Goal: Transaction & Acquisition: Book appointment/travel/reservation

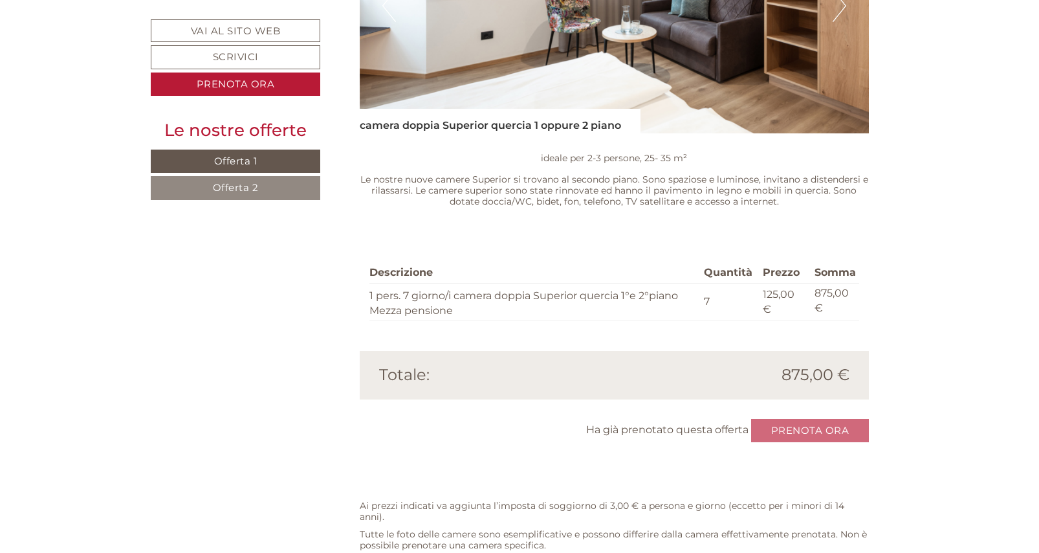
scroll to position [2106, 0]
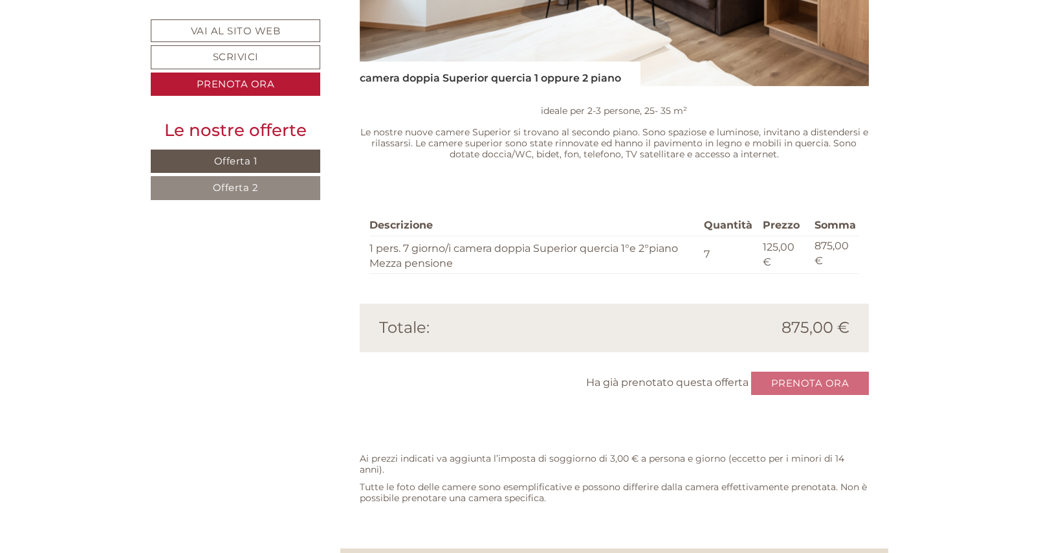
click at [831, 371] on div "Ha già prenotato questa offerta Prenota ora" at bounding box center [615, 383] width 510 height 24
click at [794, 371] on div "Ha già prenotato questa offerta Prenota ora" at bounding box center [615, 383] width 510 height 24
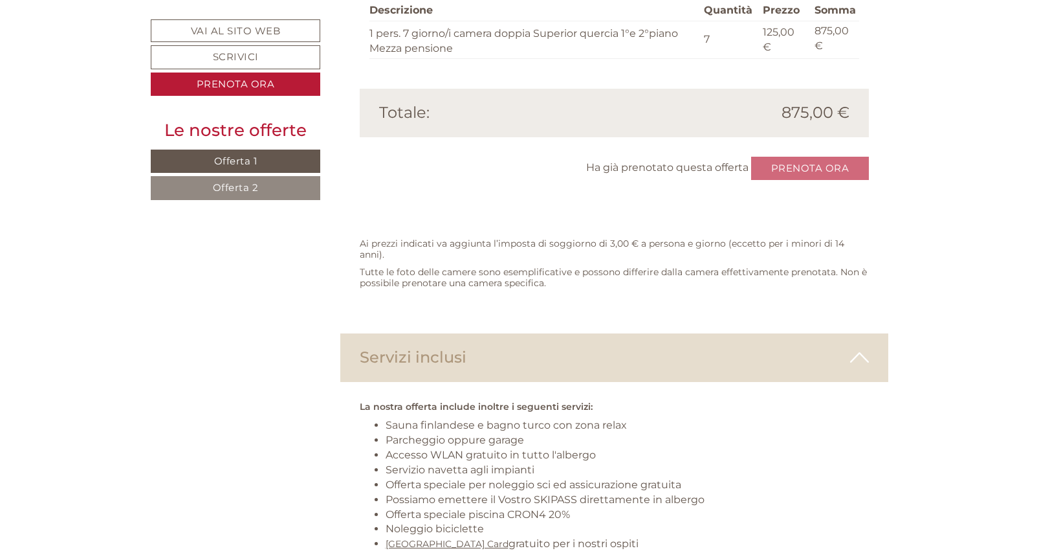
scroll to position [2235, 0]
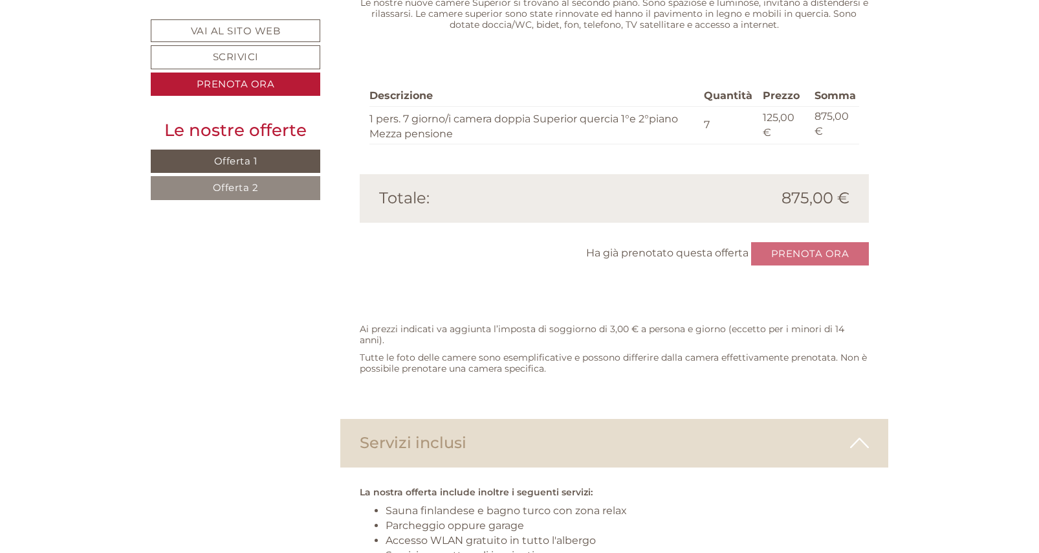
click at [796, 242] on div "Ha già prenotato questa offerta Prenota ora" at bounding box center [615, 254] width 510 height 24
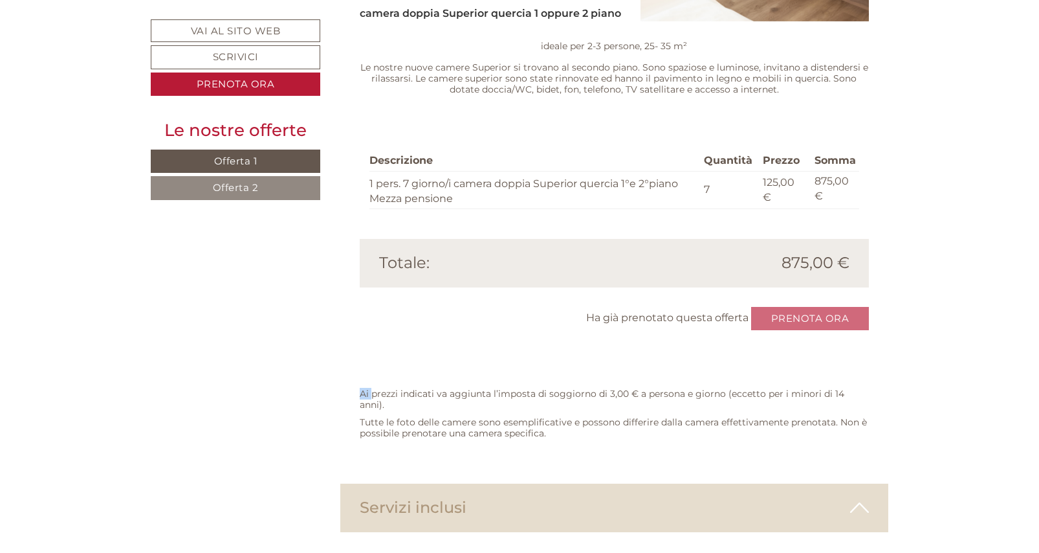
scroll to position [1976, 0]
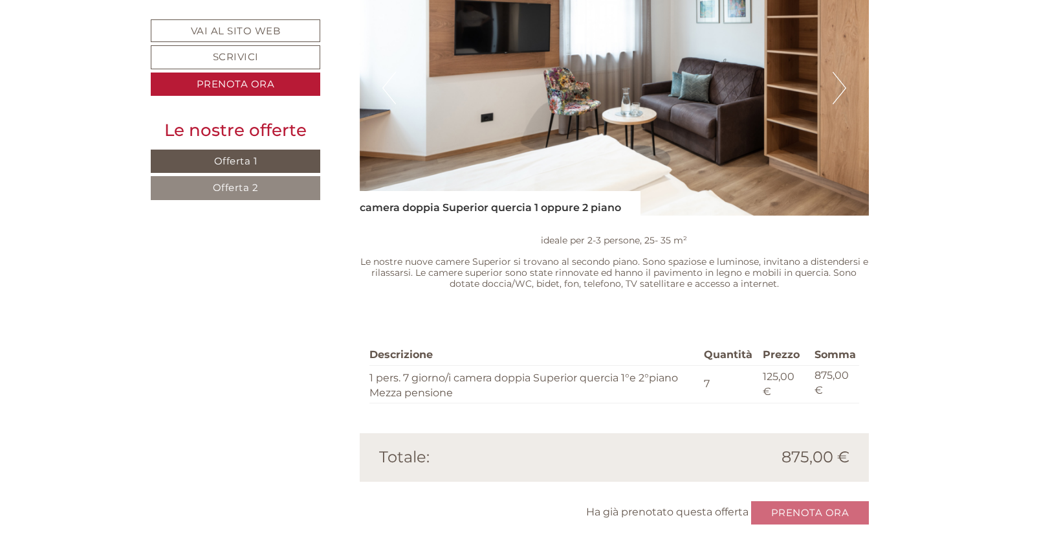
click at [794, 501] on div "Ha già prenotato questa offerta Prenota ora" at bounding box center [615, 513] width 510 height 24
drag, startPoint x: 794, startPoint y: 333, endPoint x: 804, endPoint y: 336, distance: 10.7
click at [804, 501] on div "Ha già prenotato questa offerta Prenota ora" at bounding box center [615, 513] width 510 height 24
click at [837, 501] on div "Ha già prenotato questa offerta Prenota ora" at bounding box center [615, 513] width 510 height 24
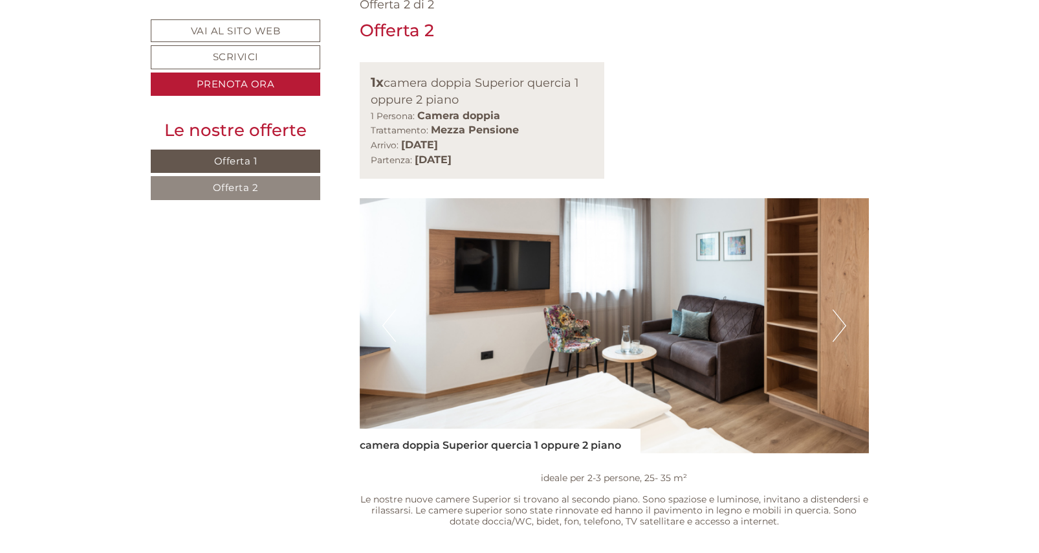
scroll to position [1847, 0]
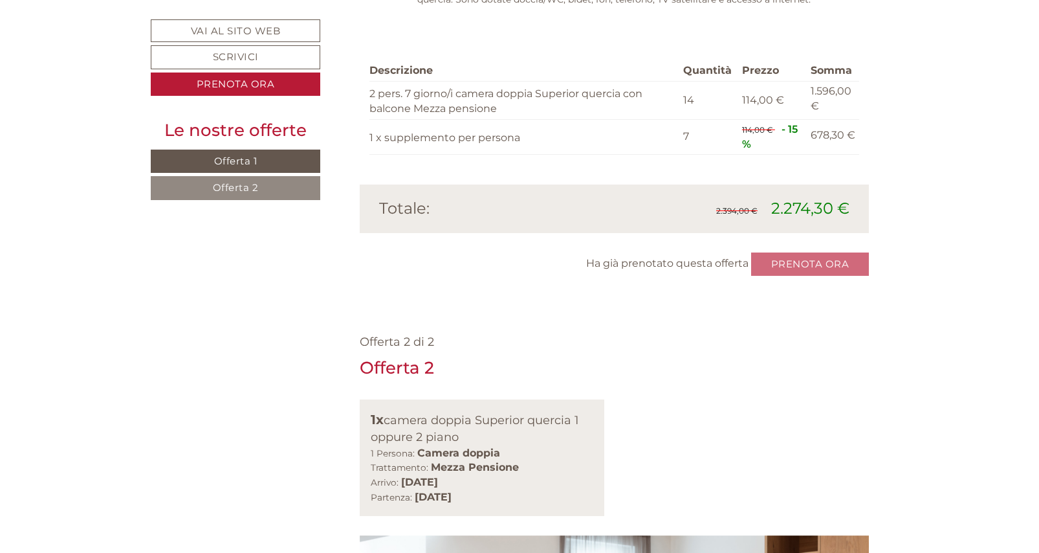
scroll to position [1459, 0]
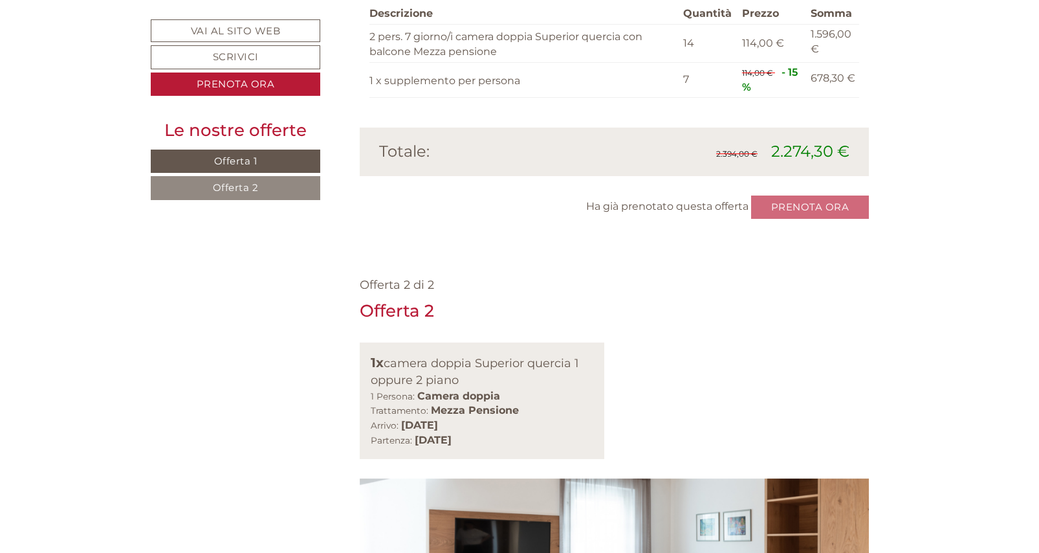
click at [242, 188] on span "Offerta 2" at bounding box center [236, 187] width 46 height 12
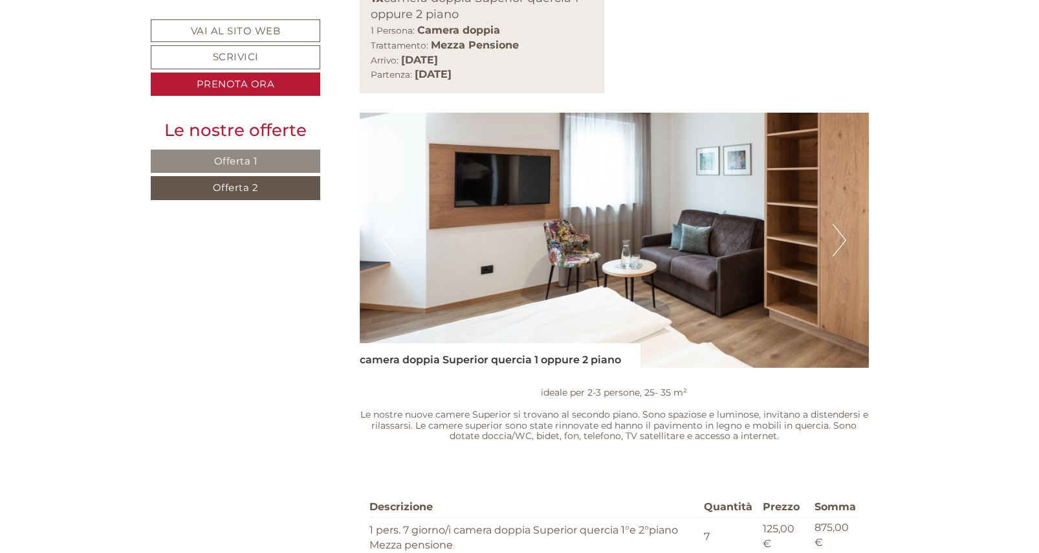
scroll to position [1074, 0]
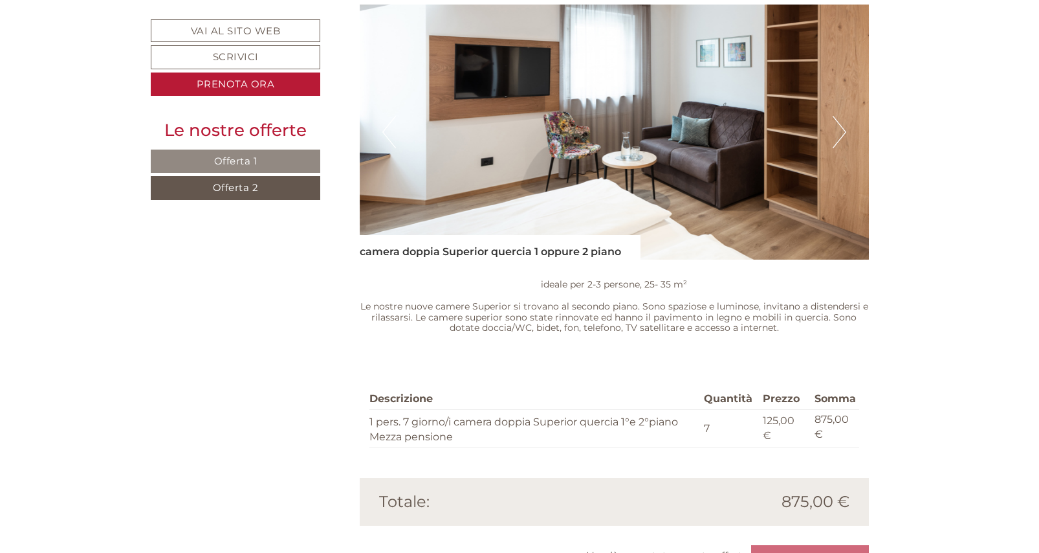
click at [800, 545] on div "Ha già prenotato questa offerta Prenota ora" at bounding box center [615, 557] width 510 height 24
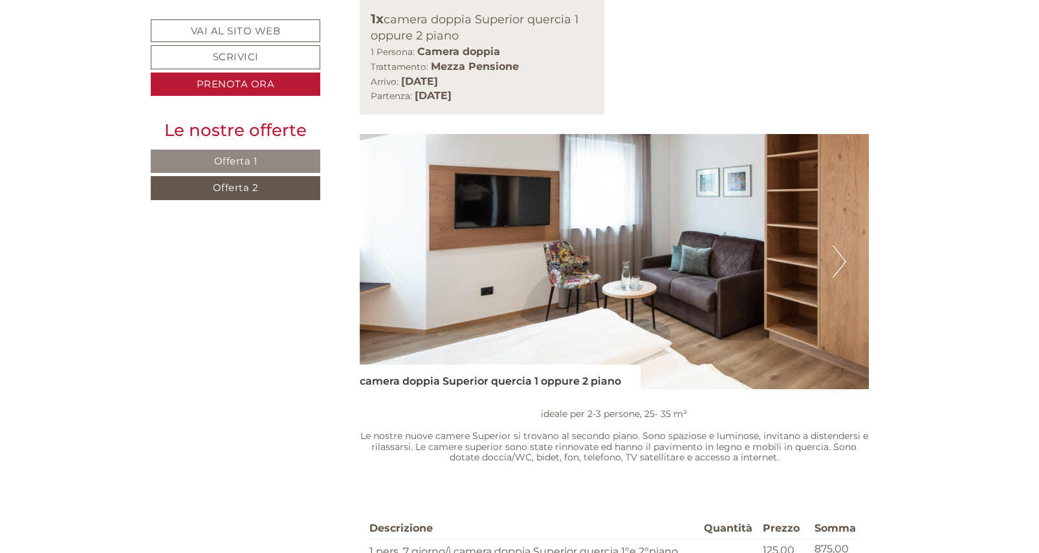
click at [239, 185] on span "Offerta 2" at bounding box center [236, 187] width 46 height 12
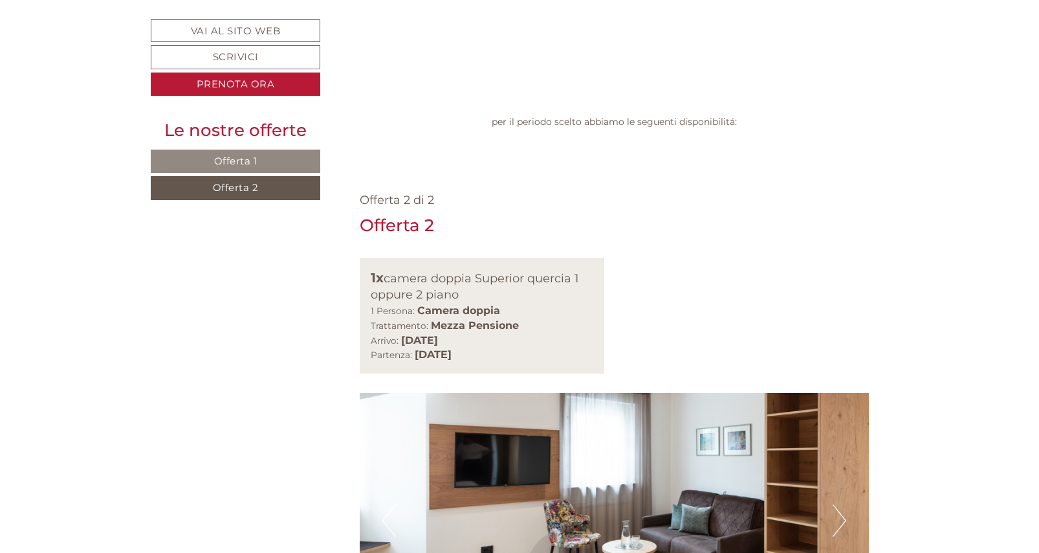
click at [250, 193] on span "Offerta 2" at bounding box center [236, 187] width 46 height 12
click at [237, 89] on link "Prenota ora" at bounding box center [236, 84] width 170 height 24
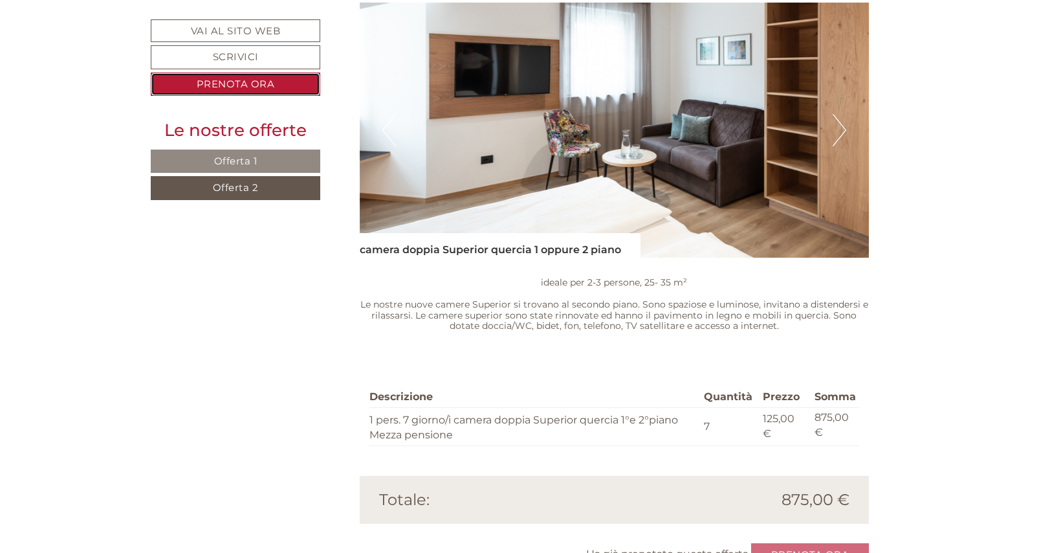
scroll to position [1078, 0]
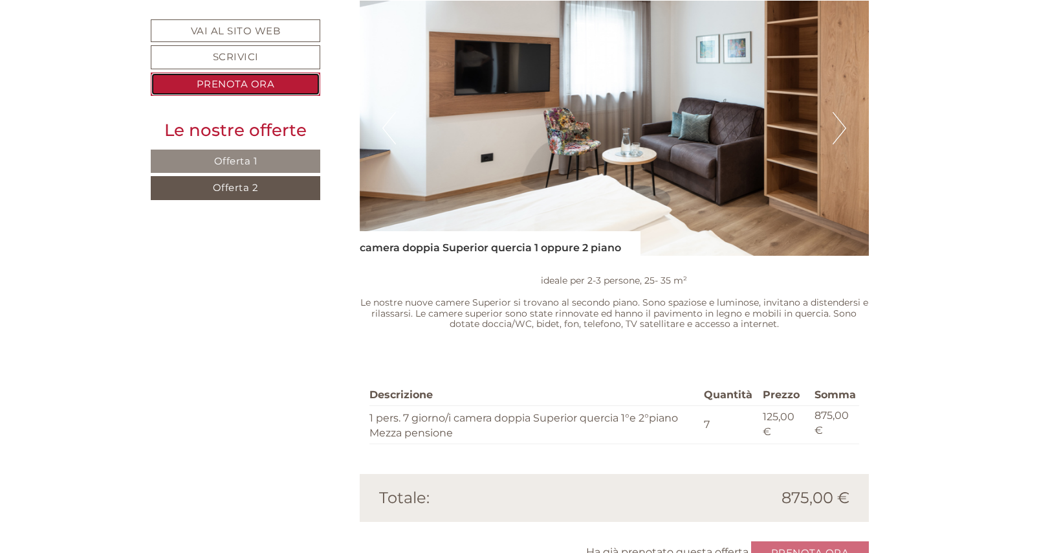
click at [224, 84] on link "Prenota ora" at bounding box center [236, 84] width 170 height 24
click at [233, 85] on link "Prenota ora" at bounding box center [236, 84] width 170 height 24
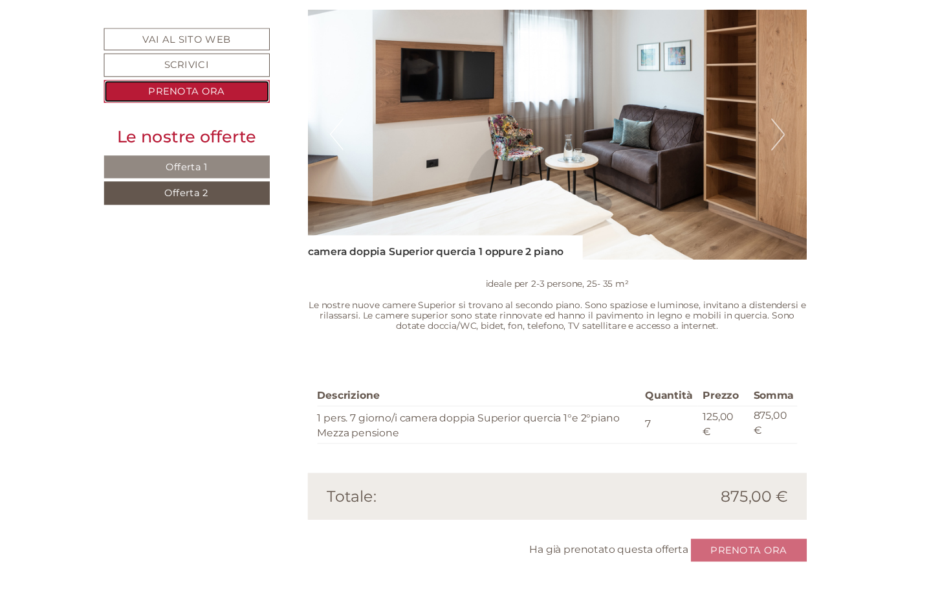
scroll to position [1035, 0]
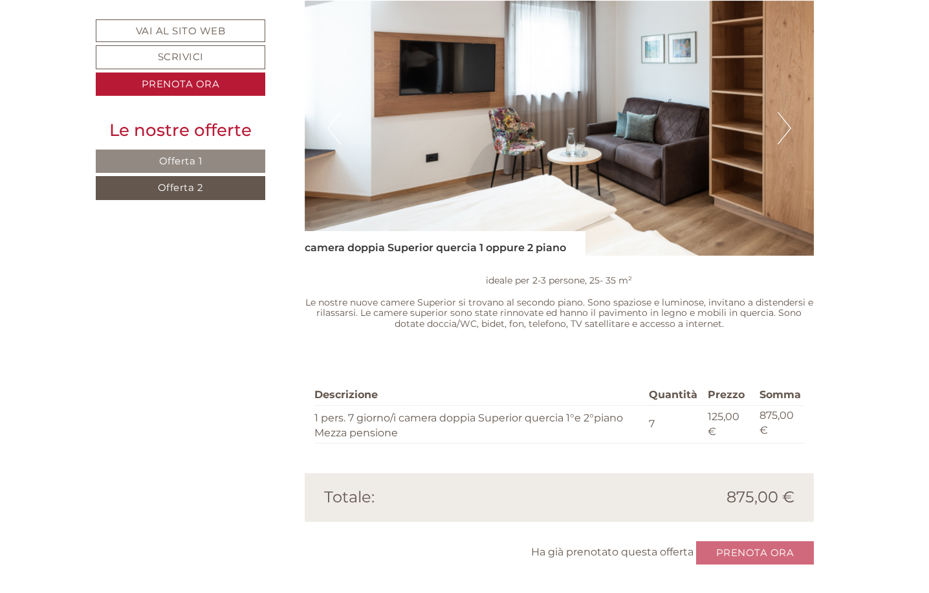
click at [180, 192] on span "Offerta 2" at bounding box center [181, 187] width 46 height 12
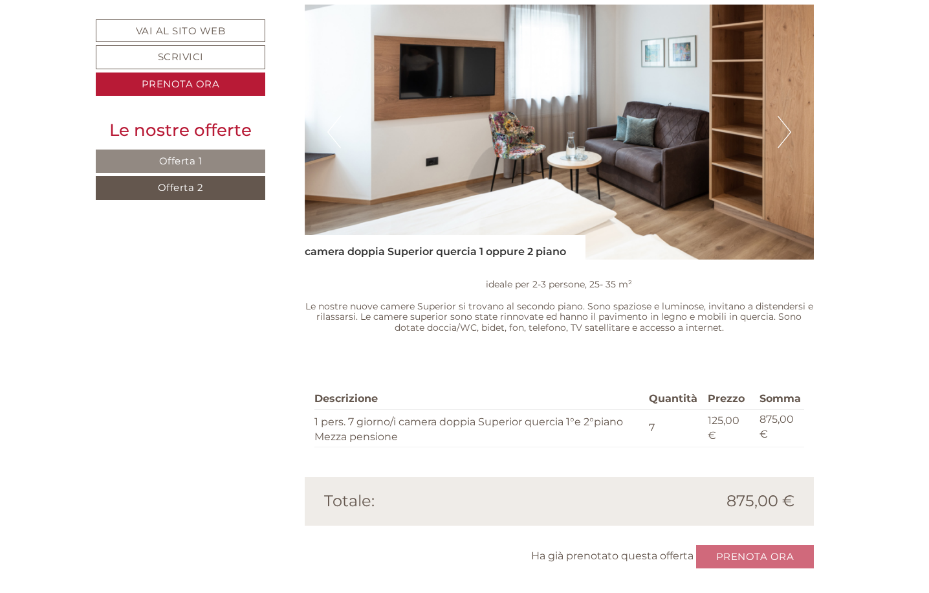
scroll to position [1161, 0]
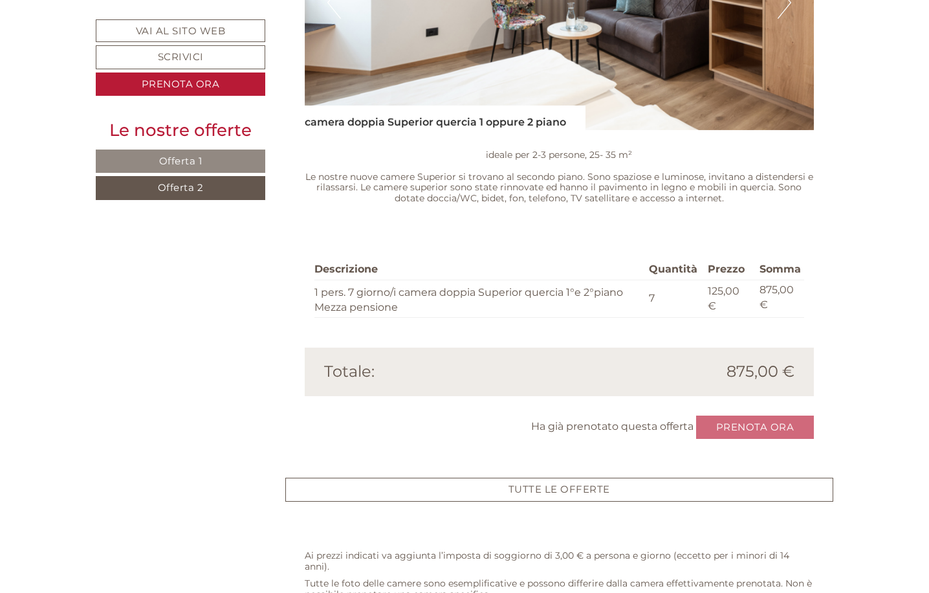
click at [763, 415] on div "Ha già prenotato questa offerta Prenota ora" at bounding box center [560, 427] width 510 height 24
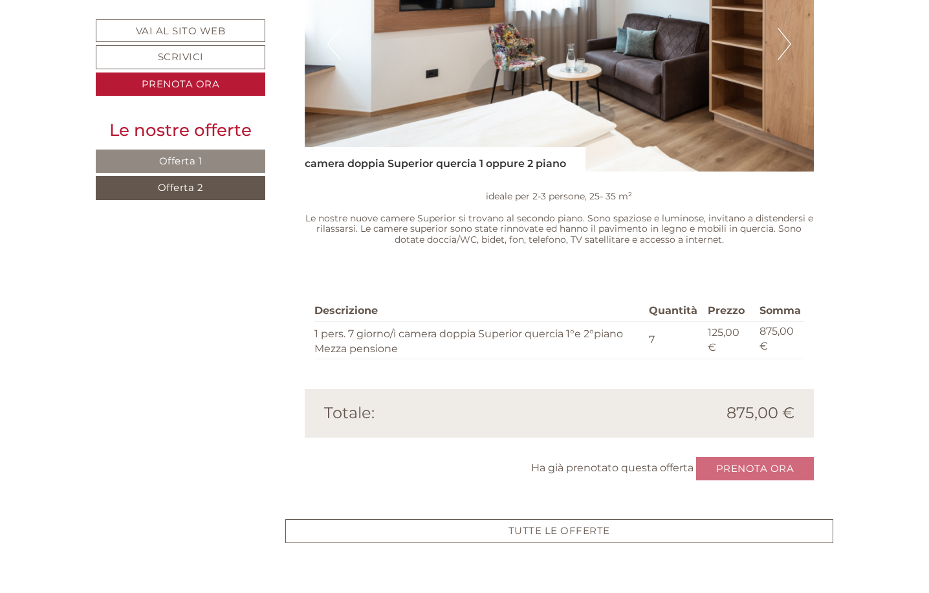
scroll to position [1096, 0]
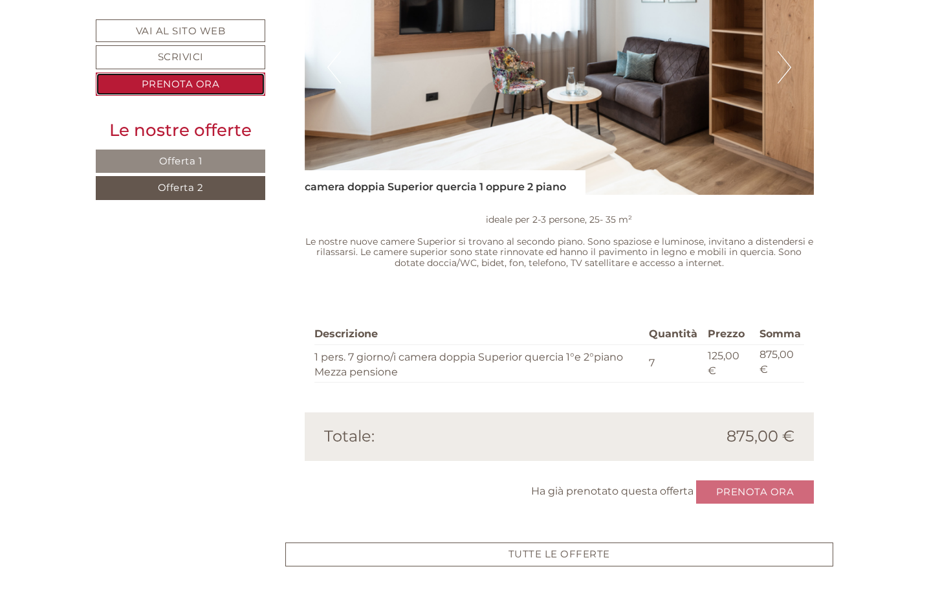
click at [171, 84] on link "Prenota ora" at bounding box center [181, 84] width 170 height 24
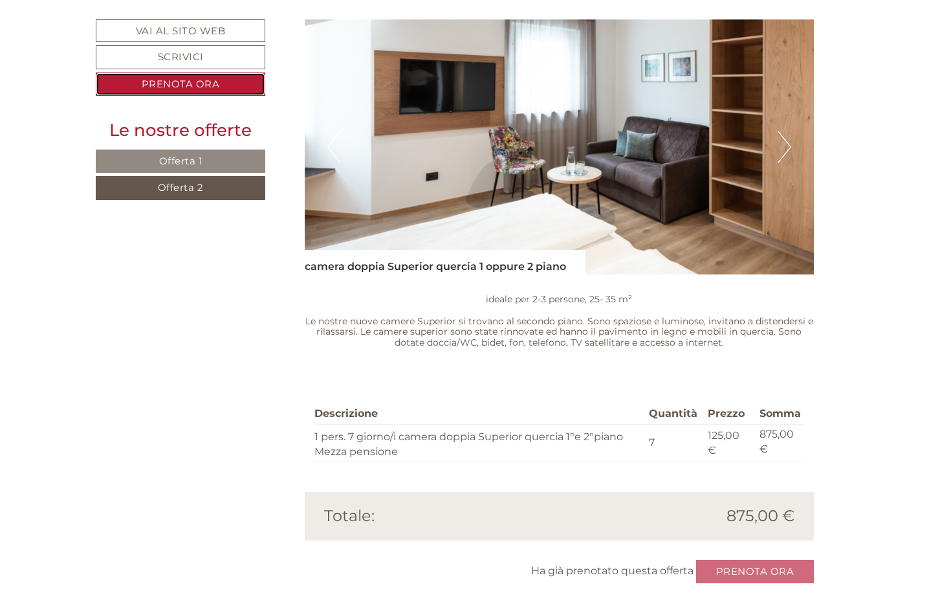
scroll to position [1009, 0]
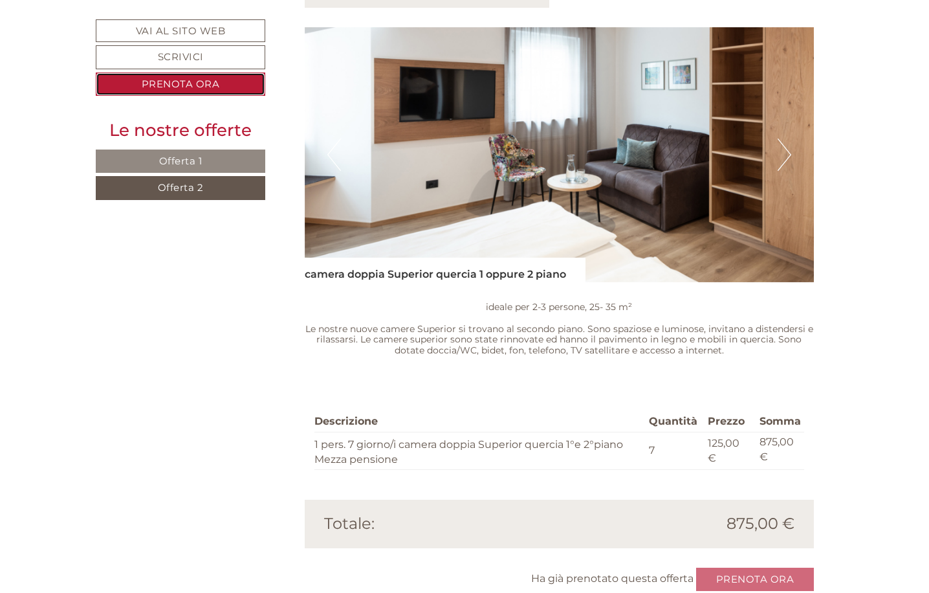
click at [181, 81] on link "Prenota ora" at bounding box center [181, 84] width 170 height 24
click at [179, 83] on link "Prenota ora" at bounding box center [181, 84] width 170 height 24
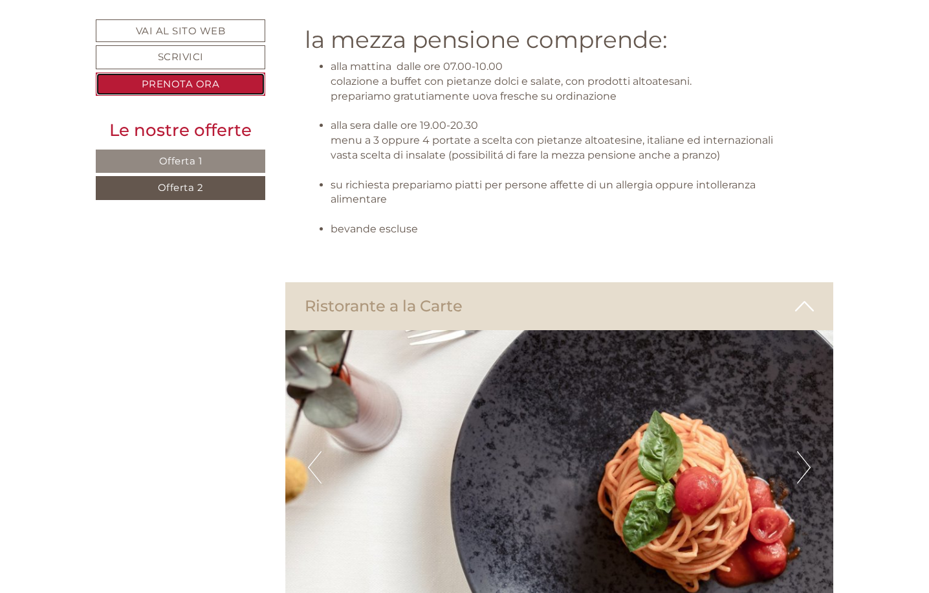
scroll to position [2885, 0]
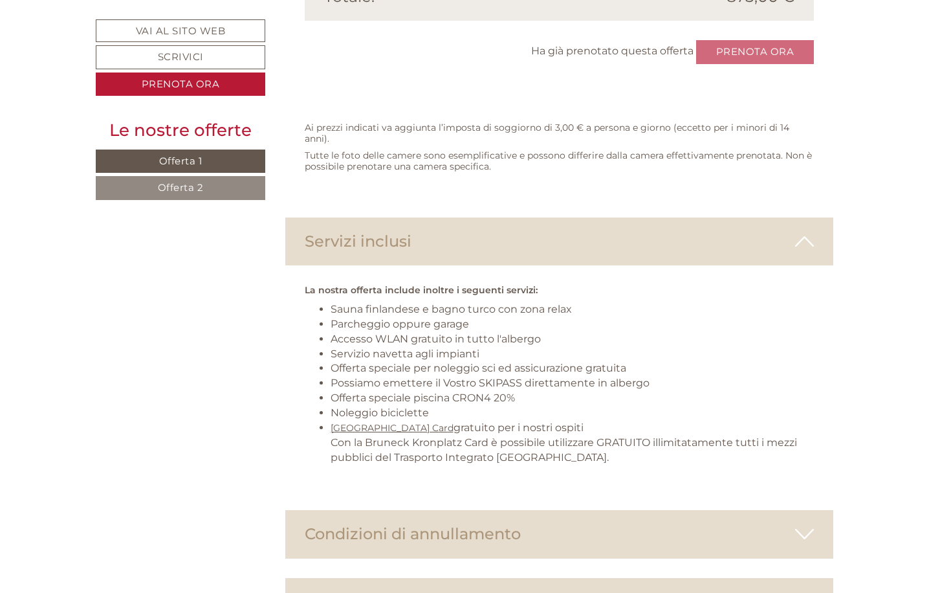
scroll to position [2200, 0]
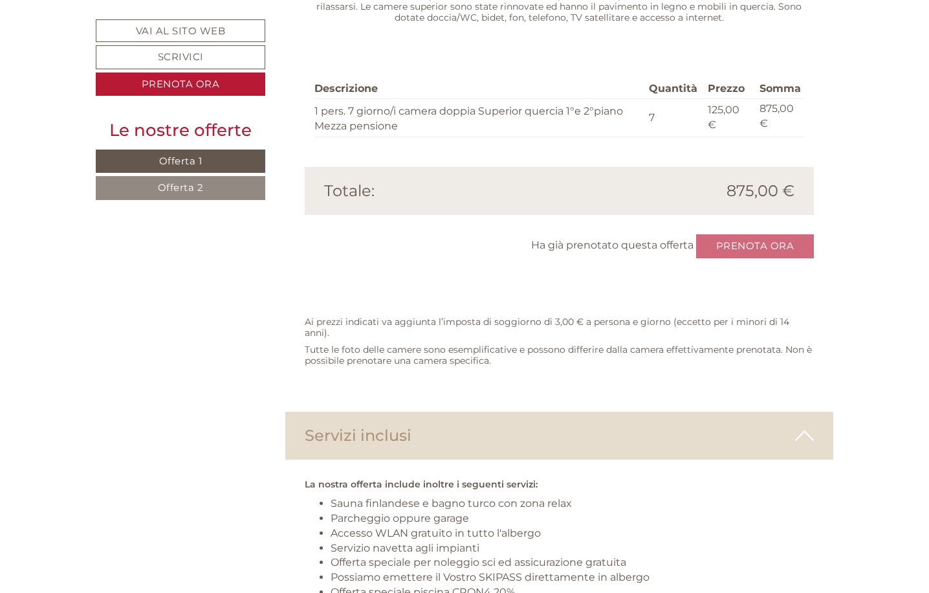
click at [192, 194] on link "Offerta 2" at bounding box center [181, 188] width 170 height 24
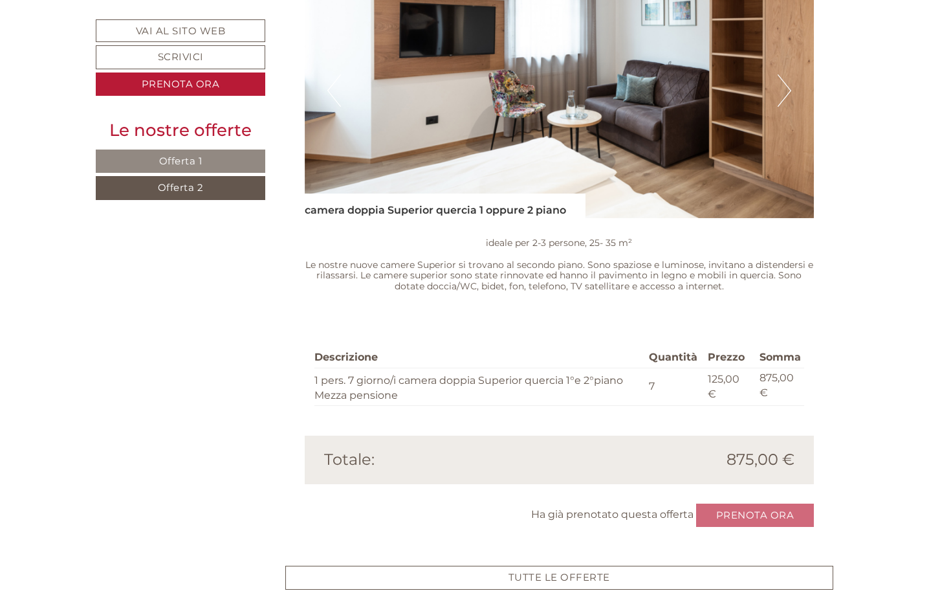
scroll to position [1096, 0]
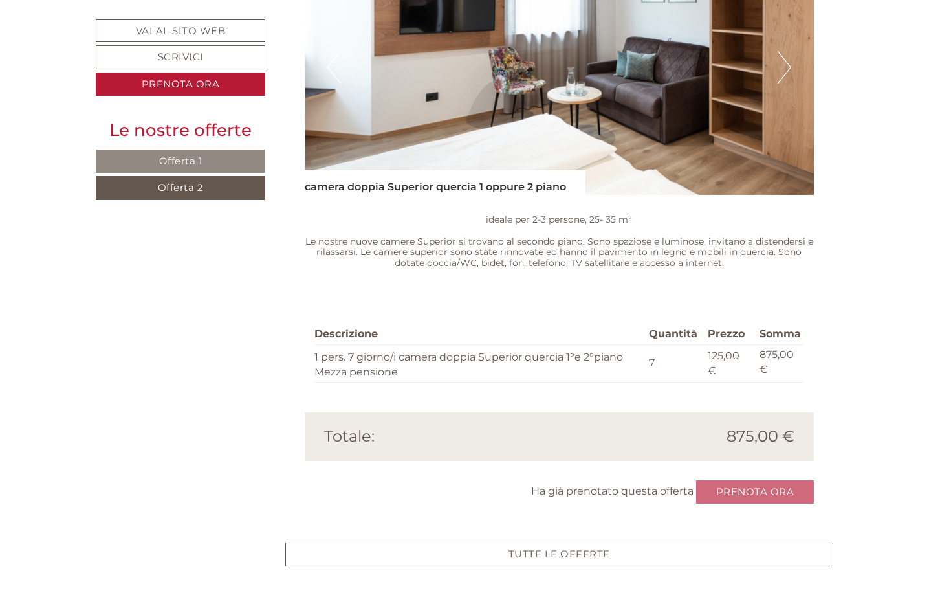
click at [755, 480] on div "Ha già prenotato questa offerta Prenota ora" at bounding box center [560, 492] width 510 height 24
click at [754, 480] on div "Ha già prenotato questa offerta Prenota ora" at bounding box center [560, 492] width 510 height 24
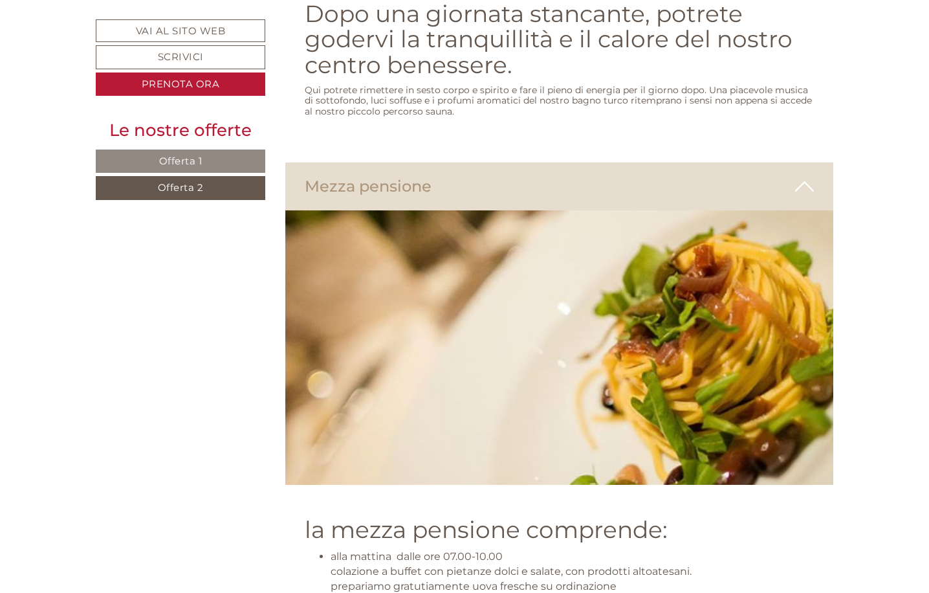
scroll to position [2843, 0]
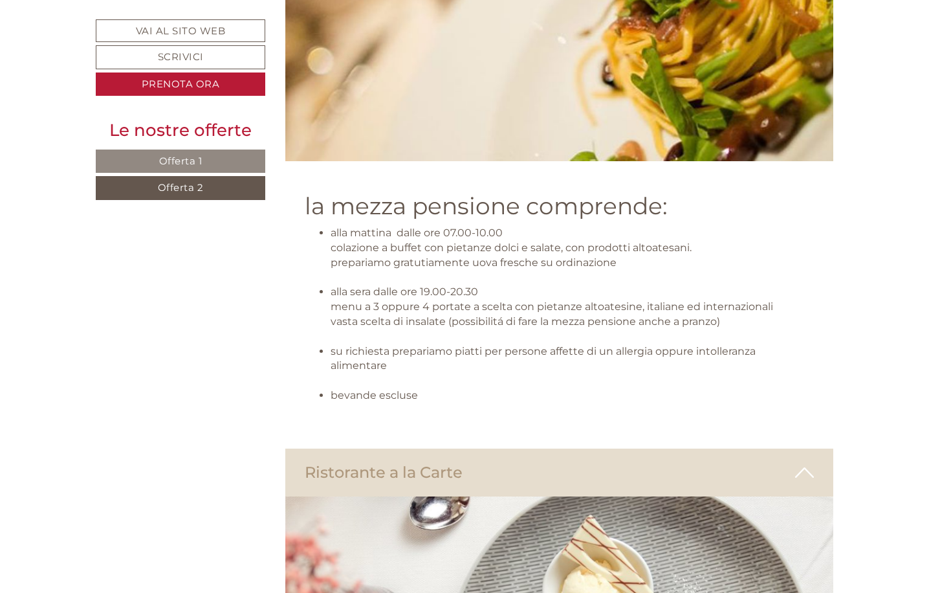
click at [180, 190] on span "Offerta 2" at bounding box center [181, 187] width 46 height 12
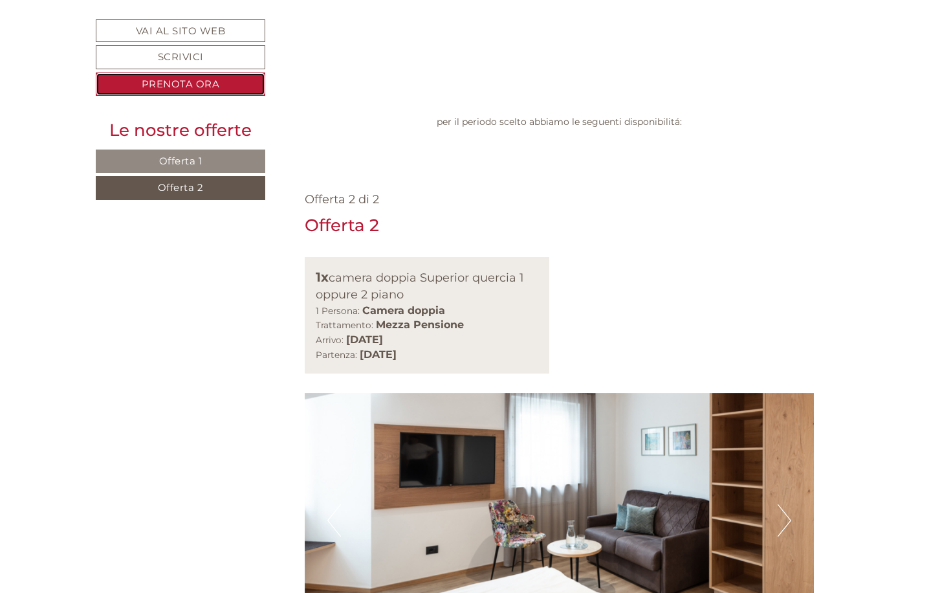
click at [190, 88] on link "Prenota ora" at bounding box center [181, 84] width 170 height 24
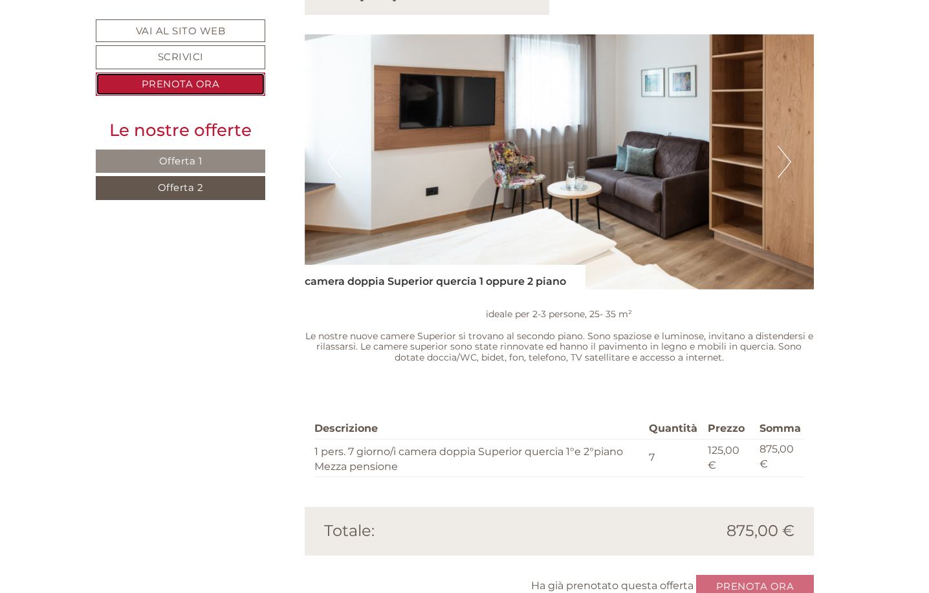
scroll to position [1009, 0]
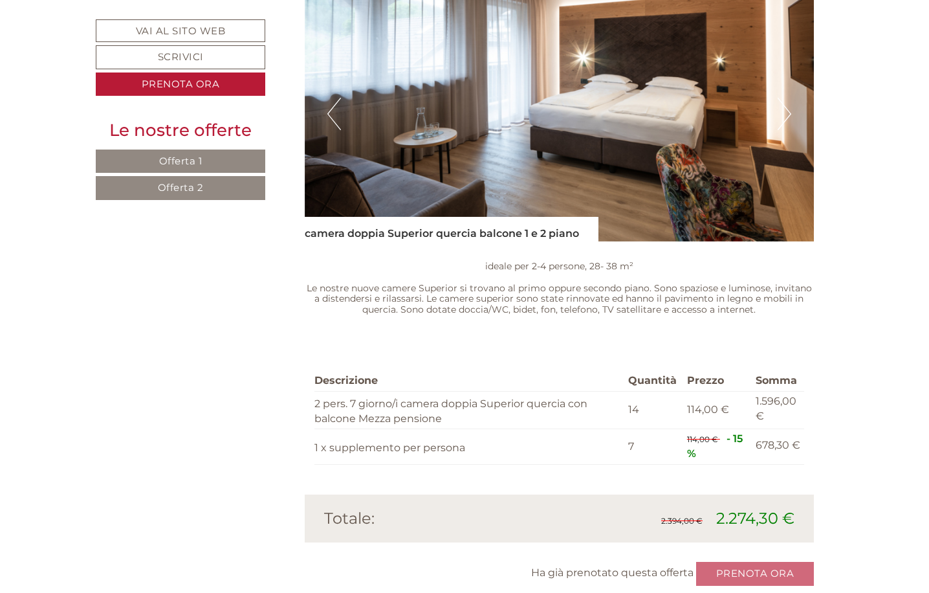
scroll to position [1096, 0]
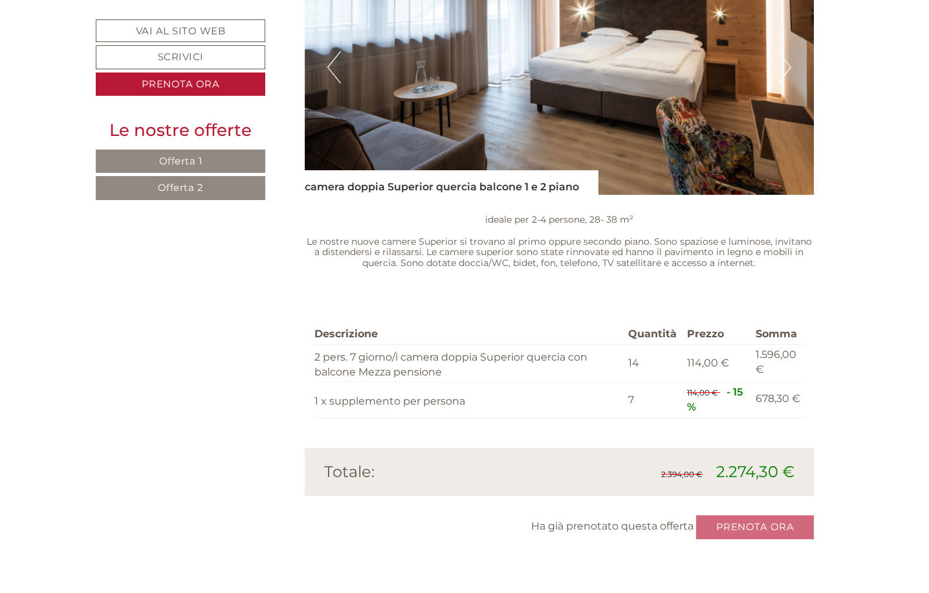
click at [746, 515] on div "Ha già prenotato questa offerta Prenota ora" at bounding box center [560, 527] width 510 height 24
click at [194, 193] on span "Offerta 2" at bounding box center [181, 187] width 46 height 12
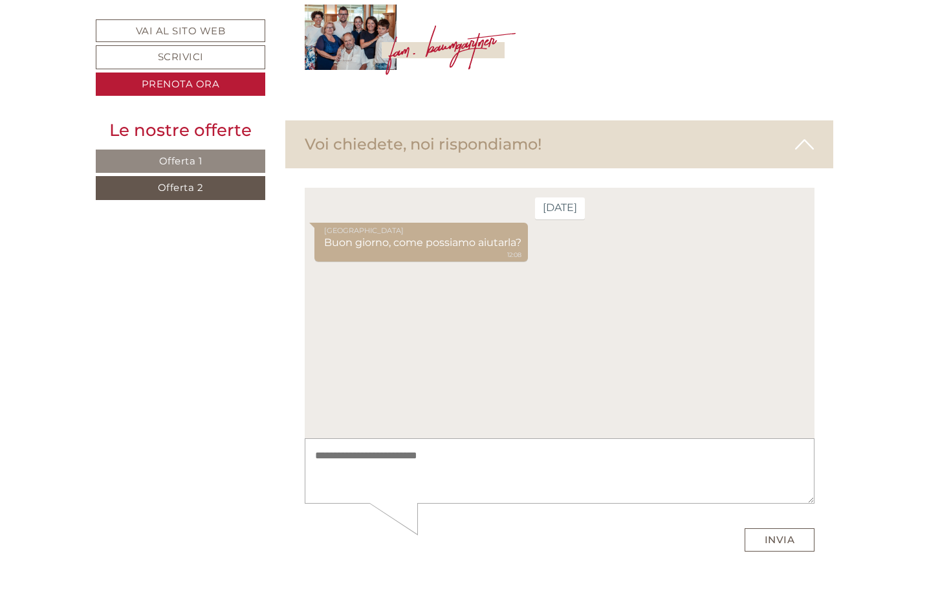
scroll to position [4654, 0]
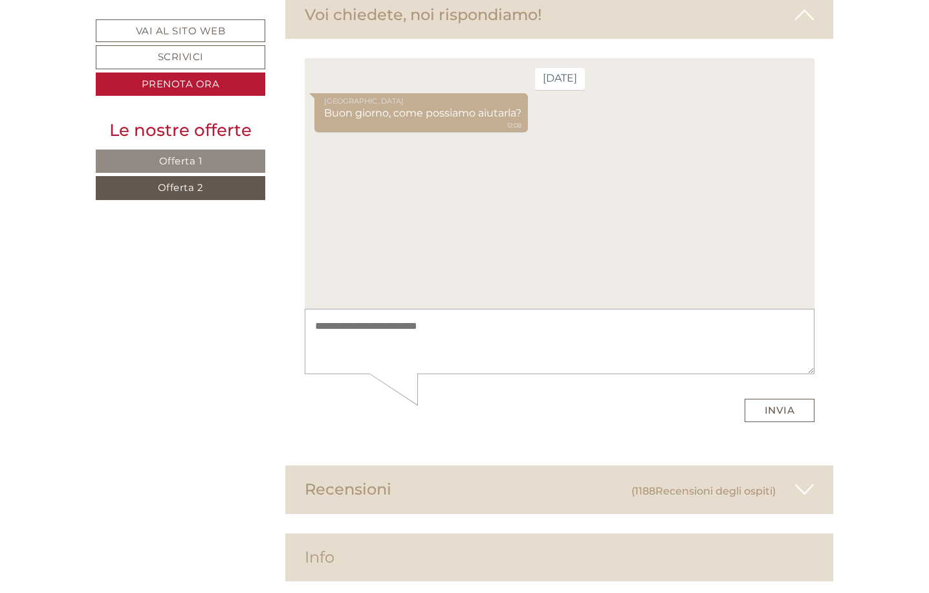
click at [171, 186] on span "Offerta 2" at bounding box center [181, 187] width 46 height 12
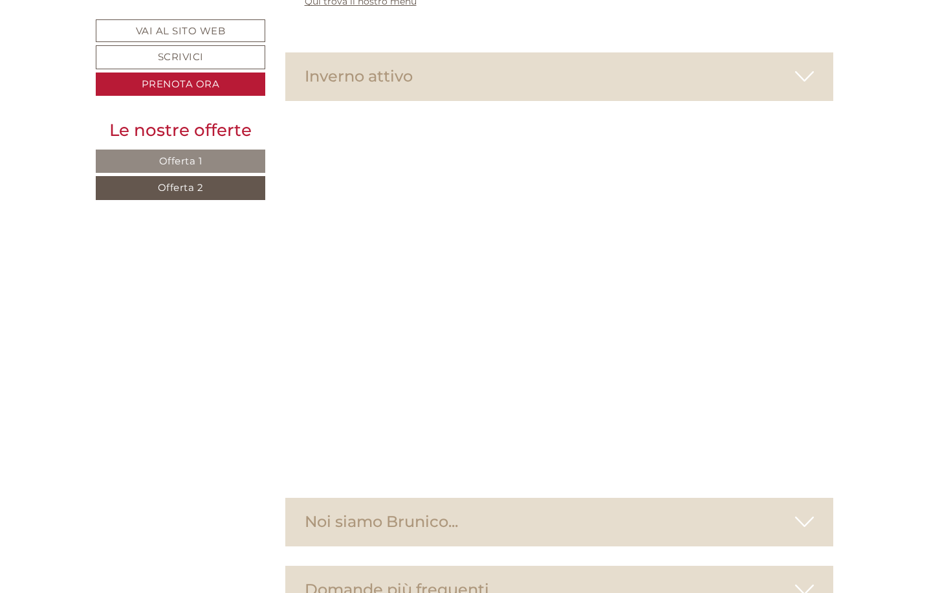
scroll to position [3878, 0]
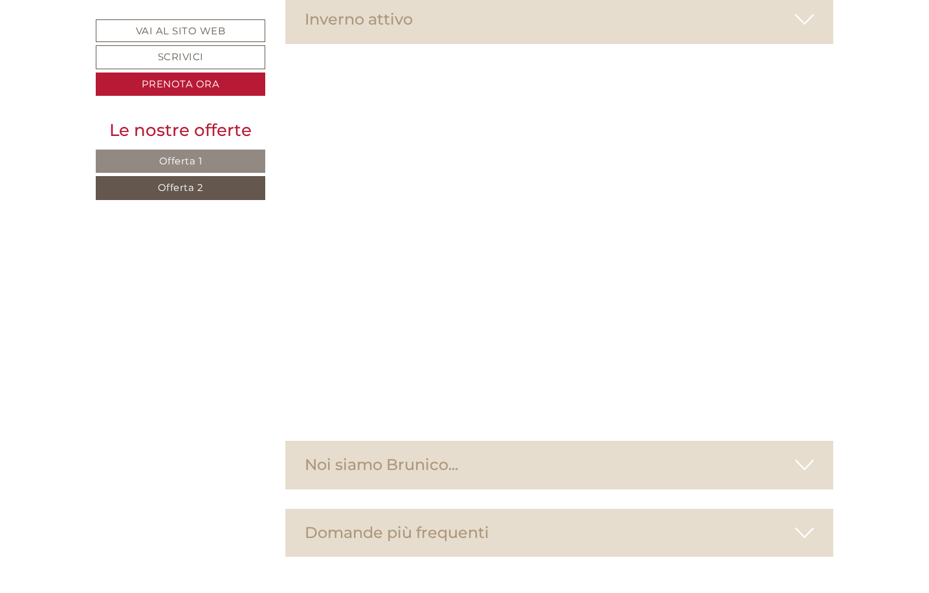
click at [804, 454] on icon at bounding box center [804, 465] width 19 height 22
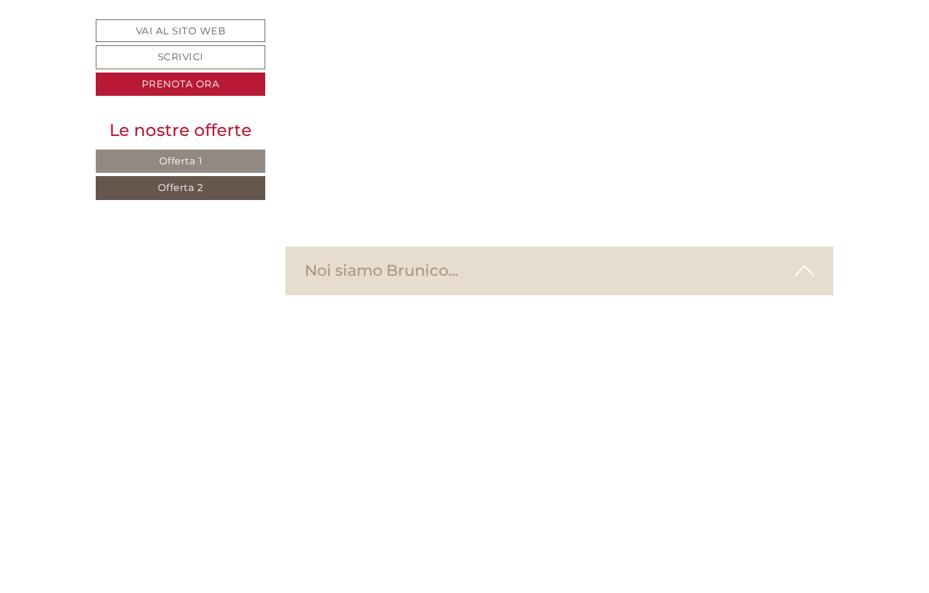
scroll to position [4266, 0]
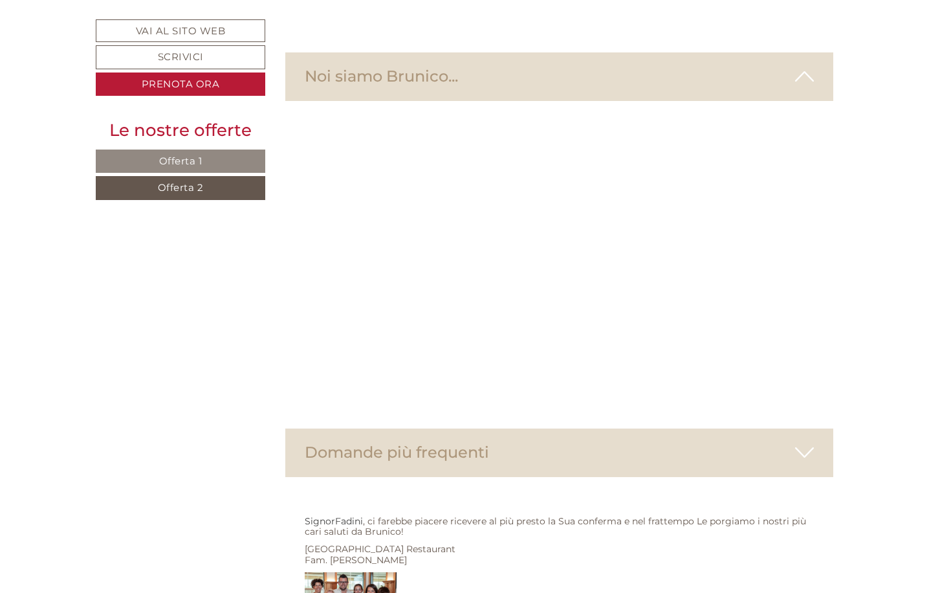
click at [802, 441] on icon at bounding box center [804, 452] width 19 height 22
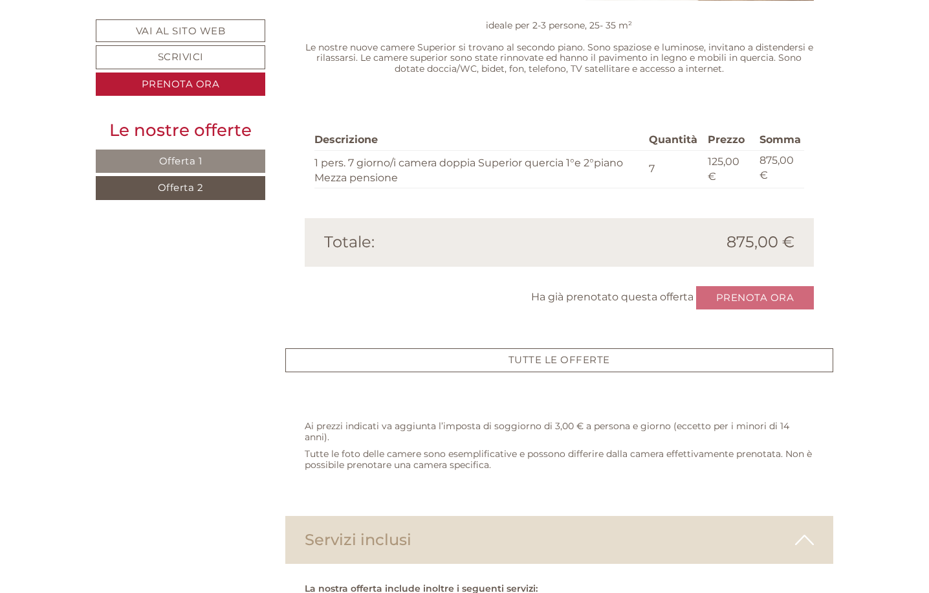
scroll to position [1161, 0]
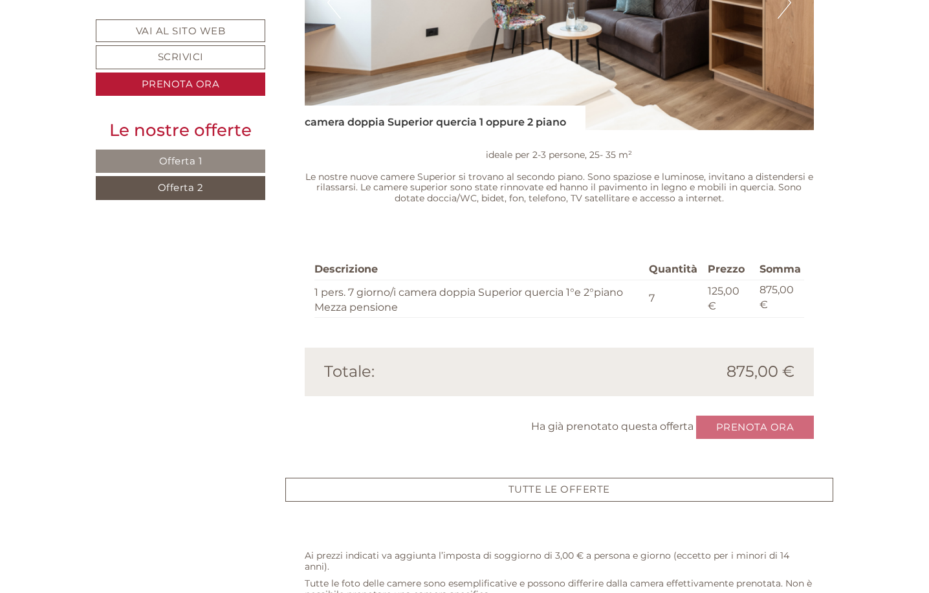
click at [757, 415] on div "Ha già prenotato questa offerta Prenota ora" at bounding box center [560, 427] width 510 height 24
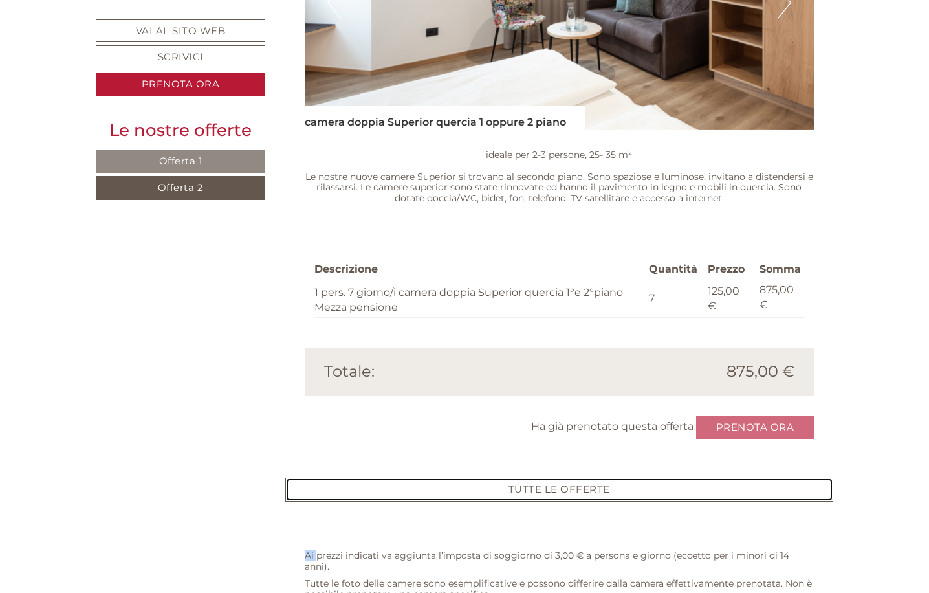
click at [557, 477] on link "TUTTE LE OFFERTE" at bounding box center [559, 489] width 549 height 24
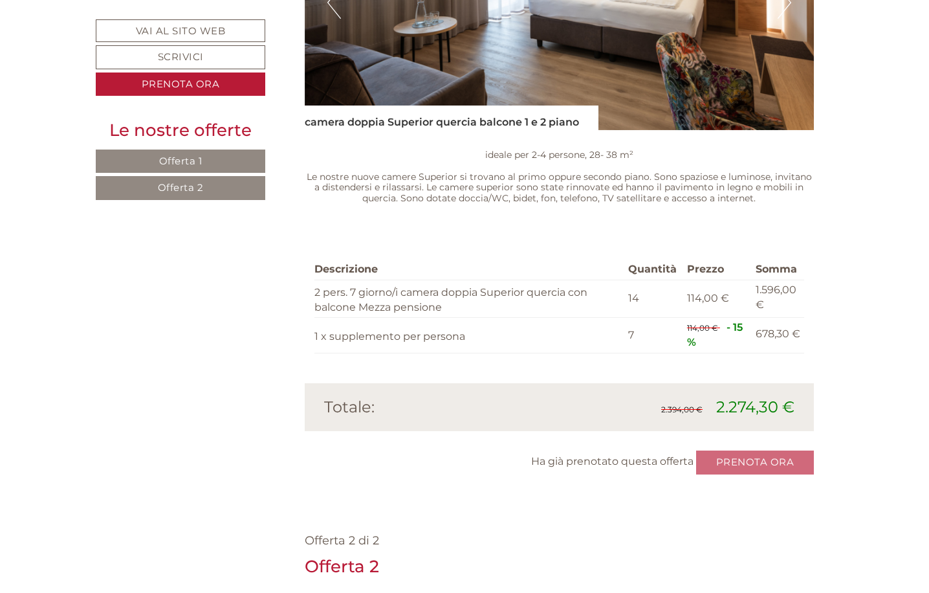
click at [756, 450] on div "Ha già prenotato questa offerta Prenota ora" at bounding box center [560, 462] width 510 height 24
click at [772, 450] on div "Ha già prenotato questa offerta Prenota ora" at bounding box center [560, 462] width 510 height 24
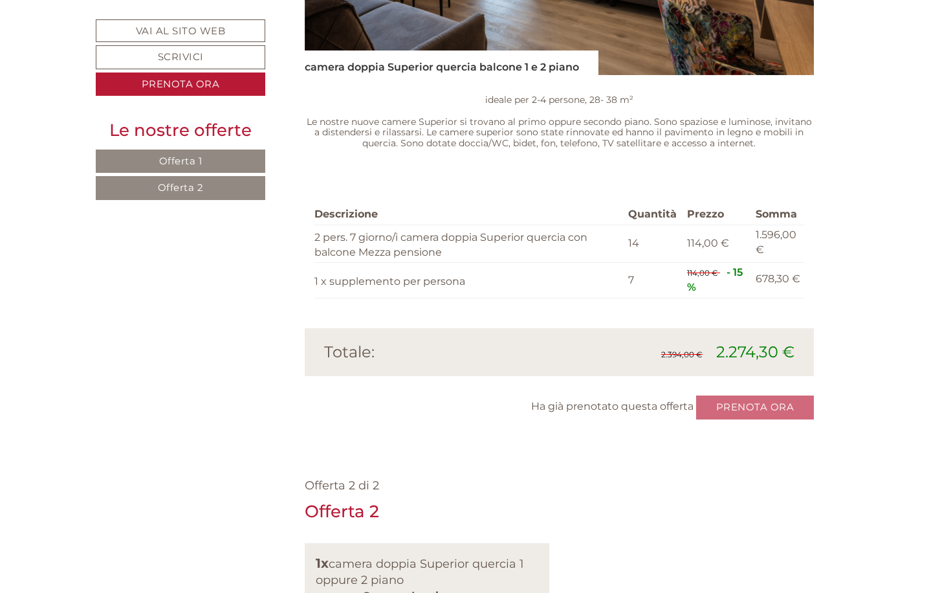
scroll to position [1096, 0]
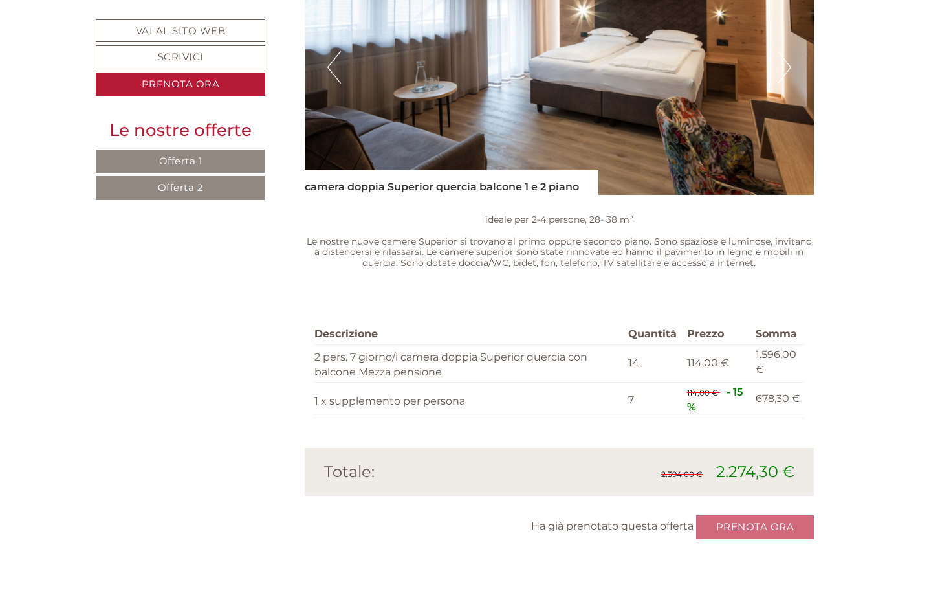
click at [774, 515] on div "Ha già prenotato questa offerta Prenota ora" at bounding box center [560, 527] width 510 height 24
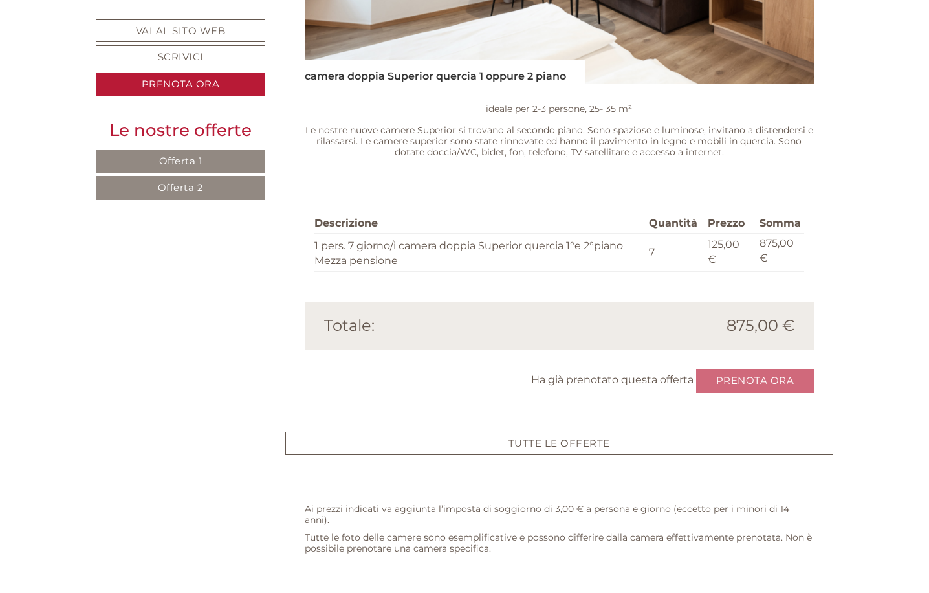
scroll to position [2066, 0]
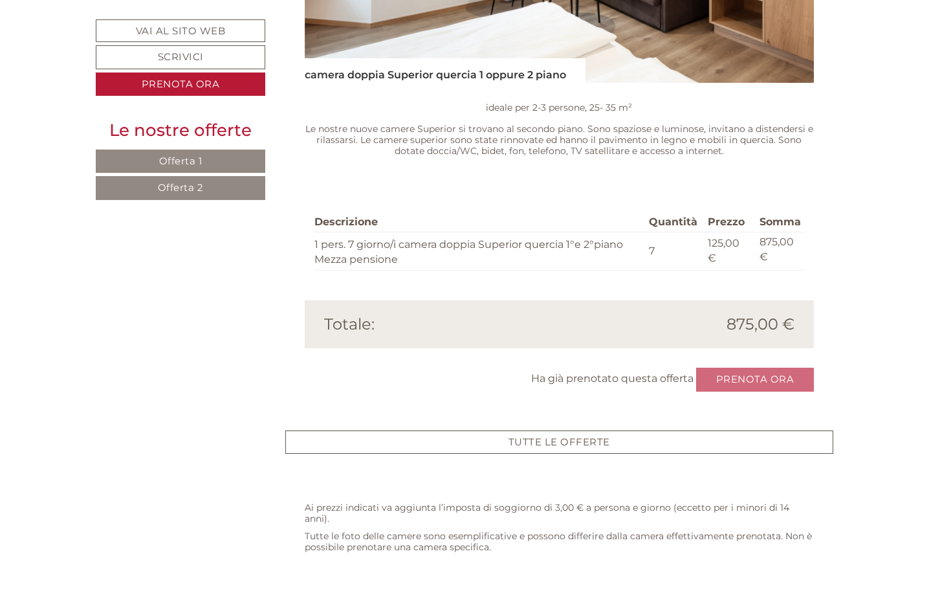
click at [749, 367] on div "Ha già prenotato questa offerta Prenota ora" at bounding box center [560, 379] width 510 height 24
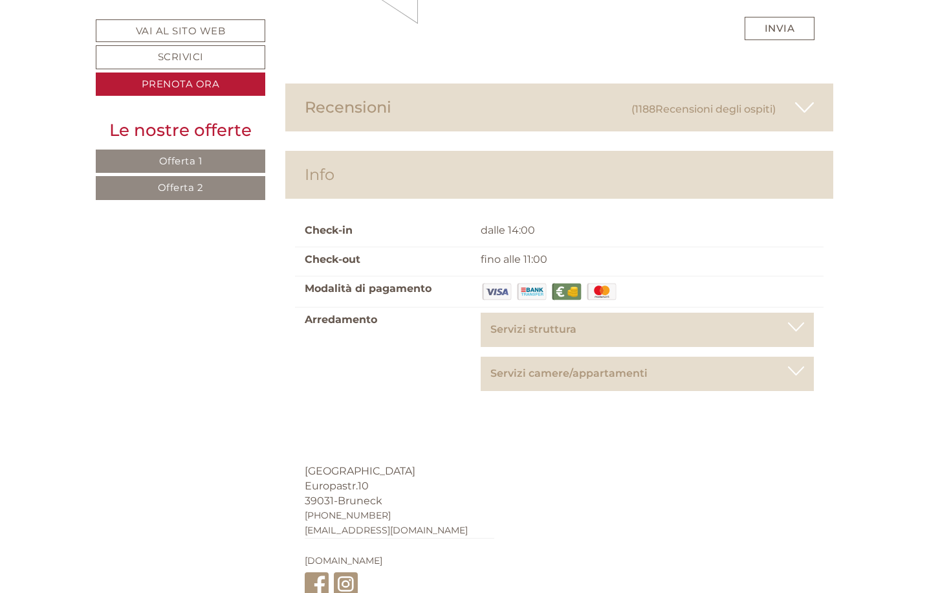
scroll to position [6660, 0]
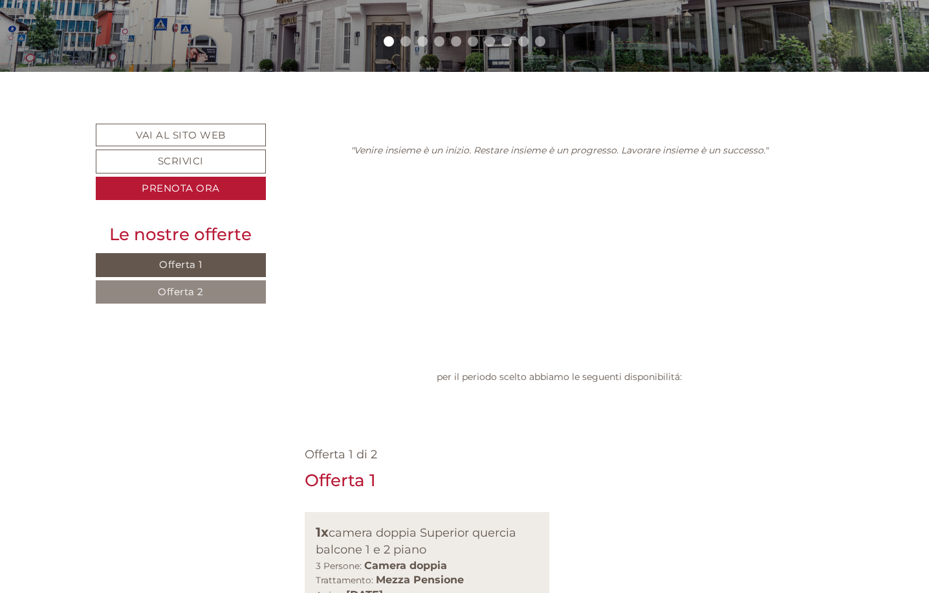
drag, startPoint x: 182, startPoint y: 291, endPoint x: 188, endPoint y: 310, distance: 19.5
click at [182, 291] on span "Offerta 2" at bounding box center [181, 291] width 46 height 12
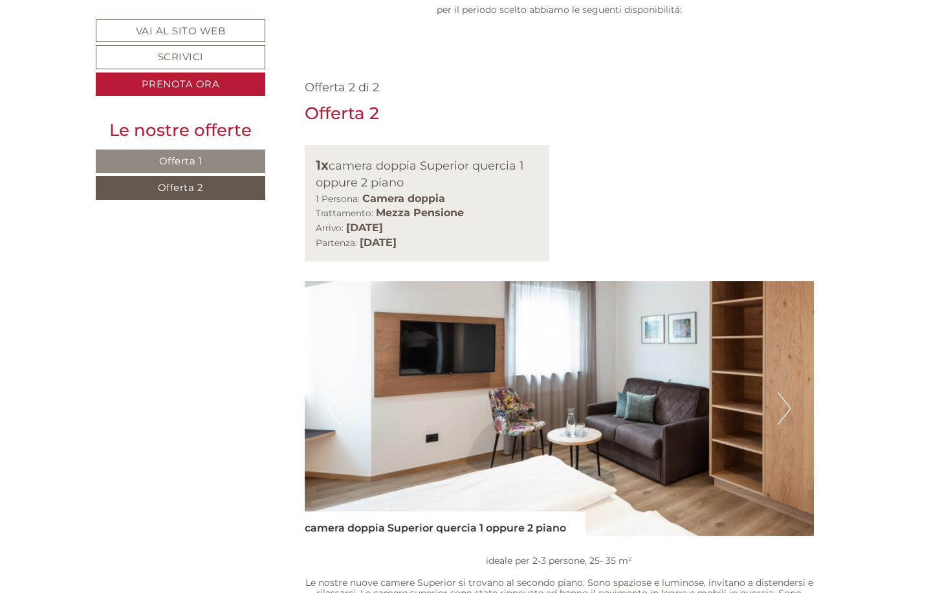
scroll to position [902, 0]
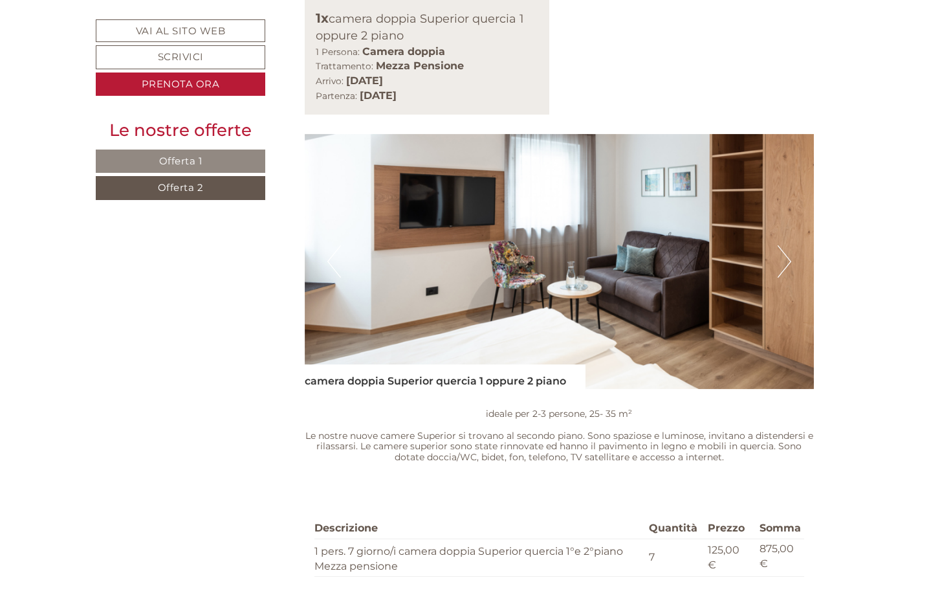
drag, startPoint x: 551, startPoint y: 508, endPoint x: 586, endPoint y: 508, distance: 34.3
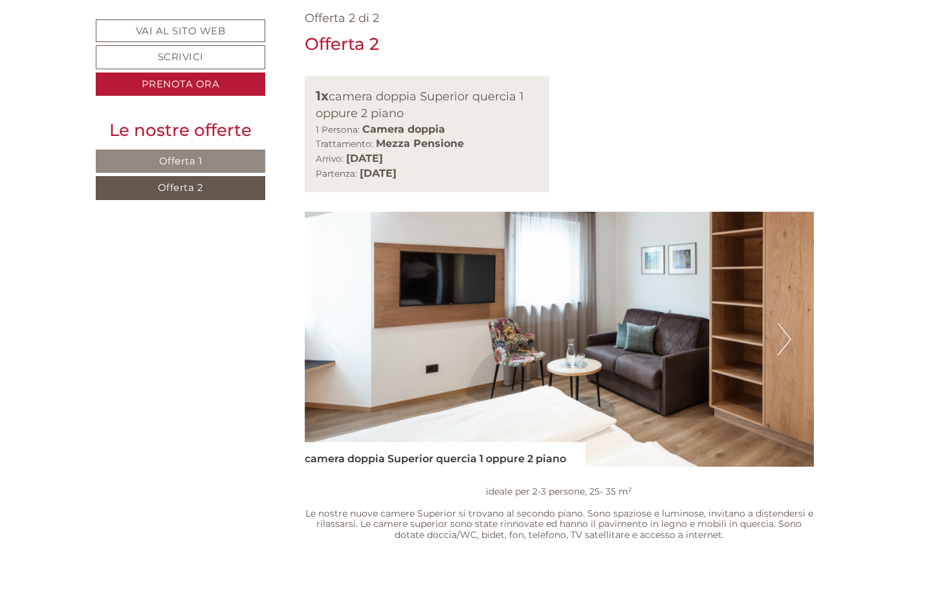
scroll to position [1031, 0]
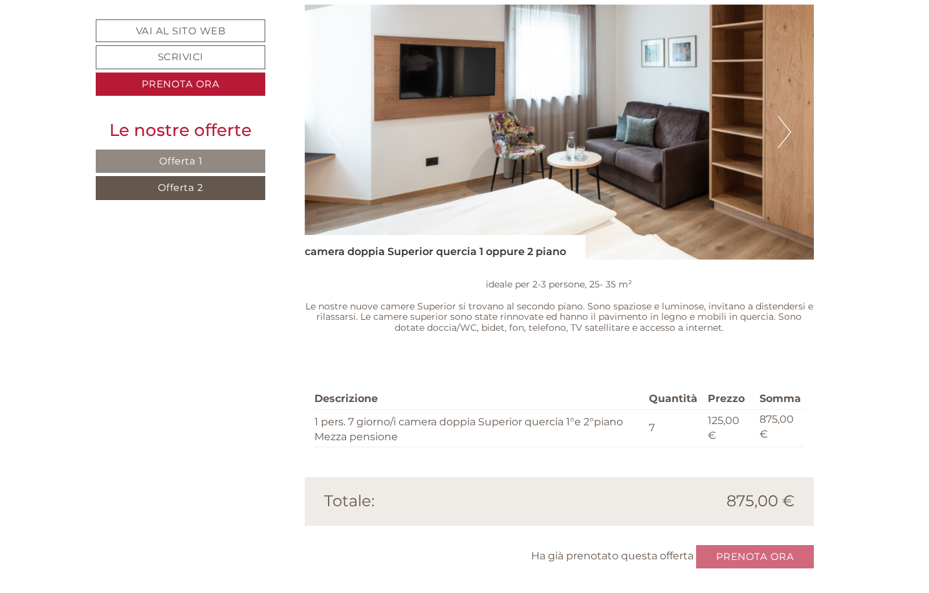
click at [774, 545] on div "Ha già prenotato questa offerta Prenota ora" at bounding box center [560, 557] width 510 height 24
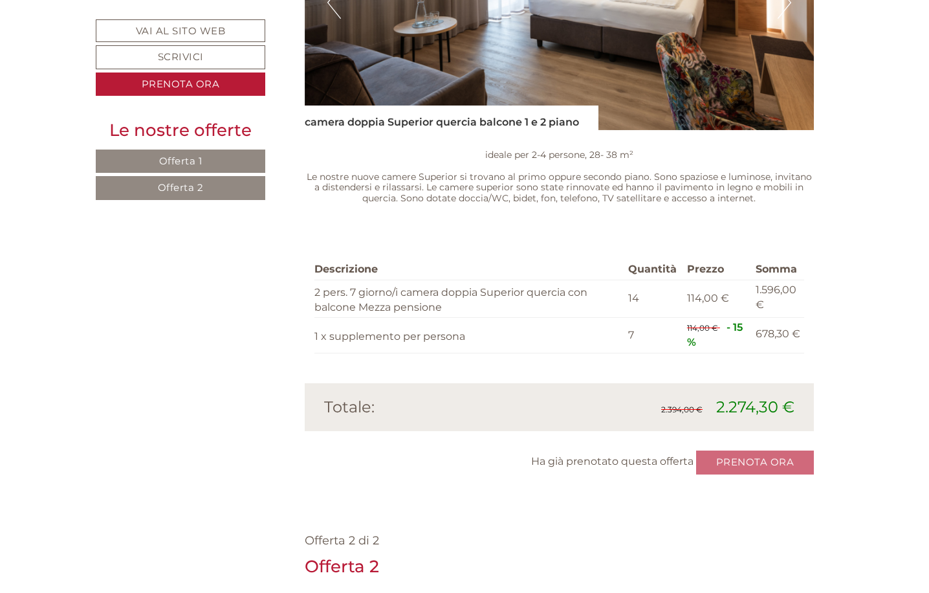
click at [173, 192] on span "Offerta 2" at bounding box center [181, 187] width 46 height 12
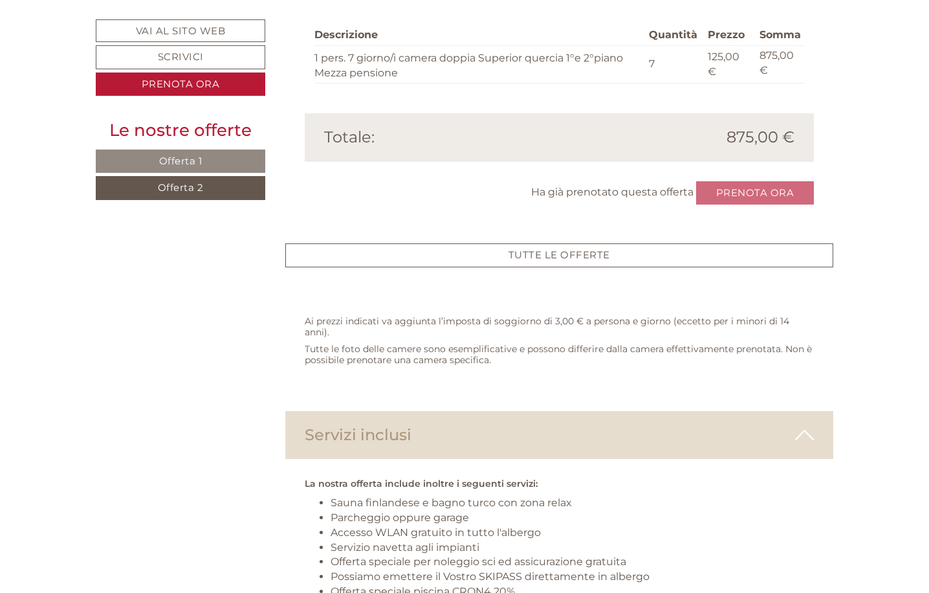
scroll to position [1355, 0]
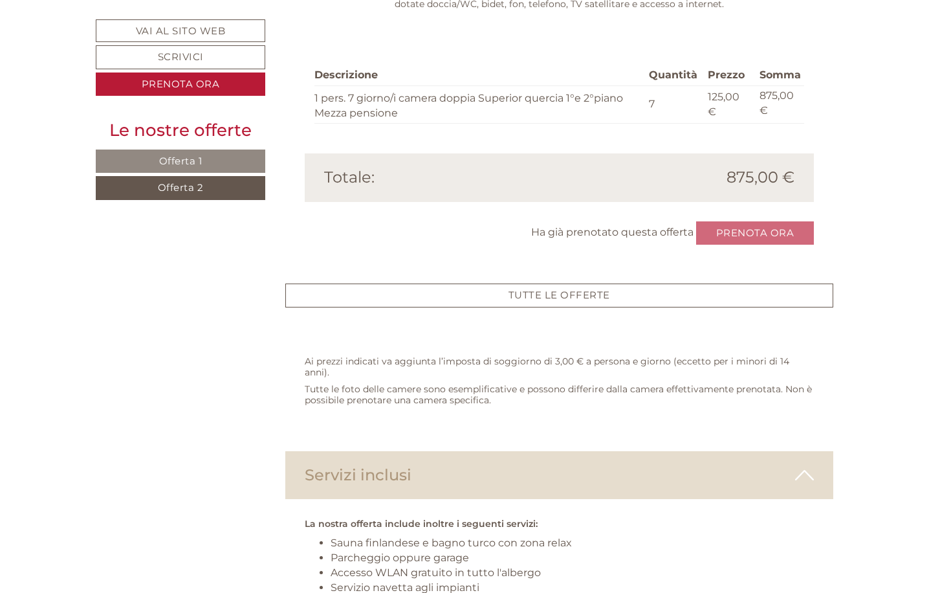
drag, startPoint x: 728, startPoint y: 63, endPoint x: 725, endPoint y: 72, distance: 8.8
click at [728, 221] on div "Ha già prenotato questa offerta Prenota ora" at bounding box center [560, 233] width 510 height 24
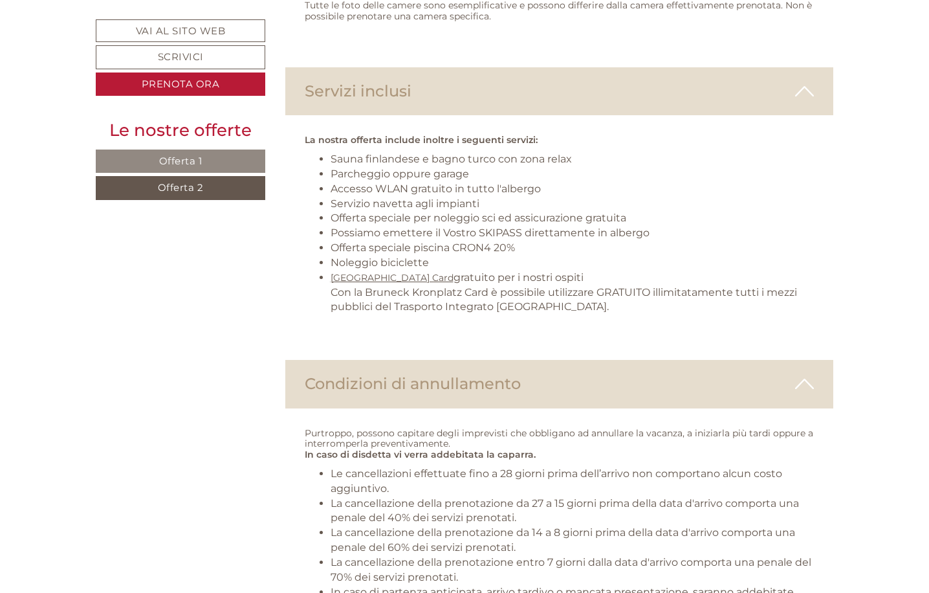
scroll to position [1808, 0]
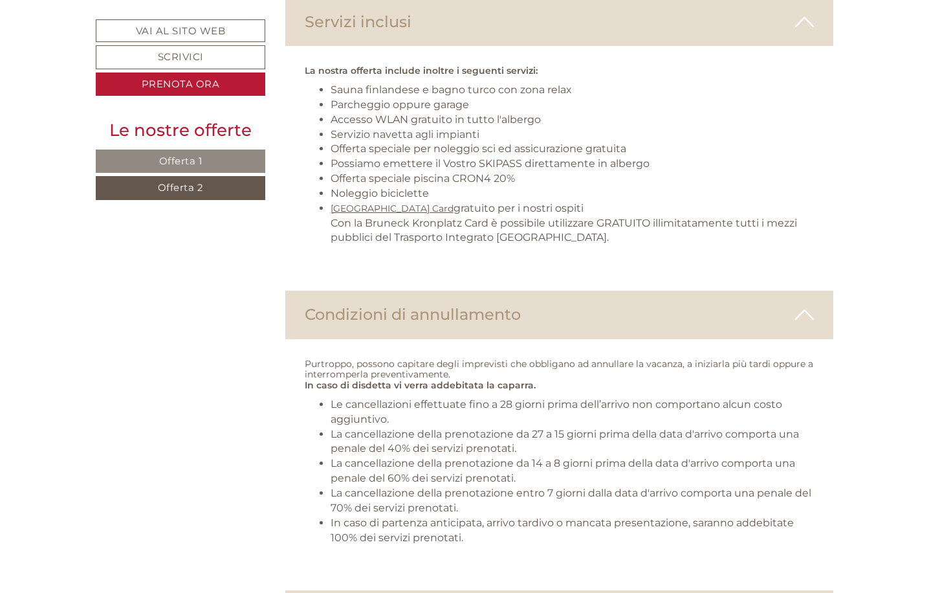
click at [451, 290] on div "Condizioni di annullamento" at bounding box center [559, 314] width 549 height 48
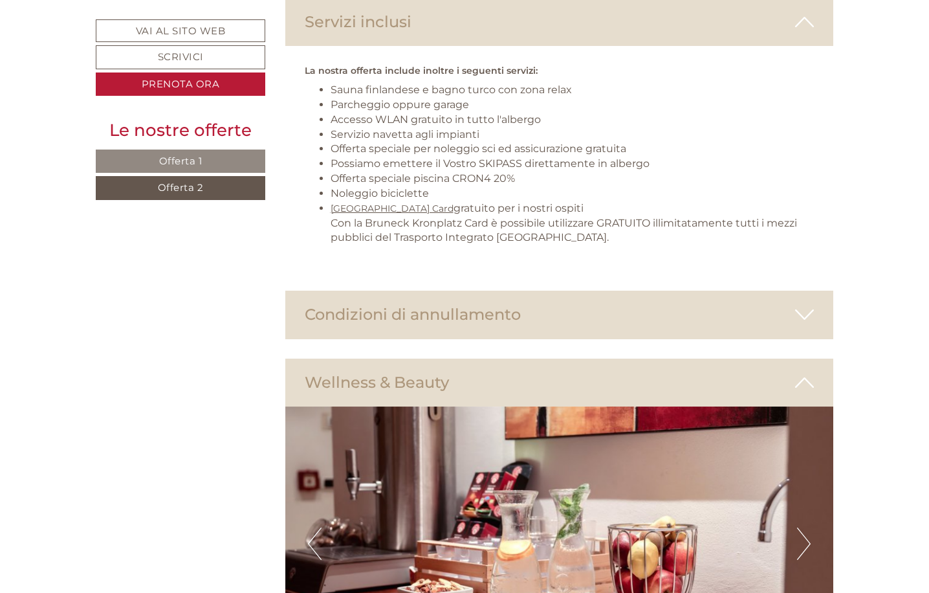
click at [806, 303] on icon at bounding box center [804, 314] width 19 height 22
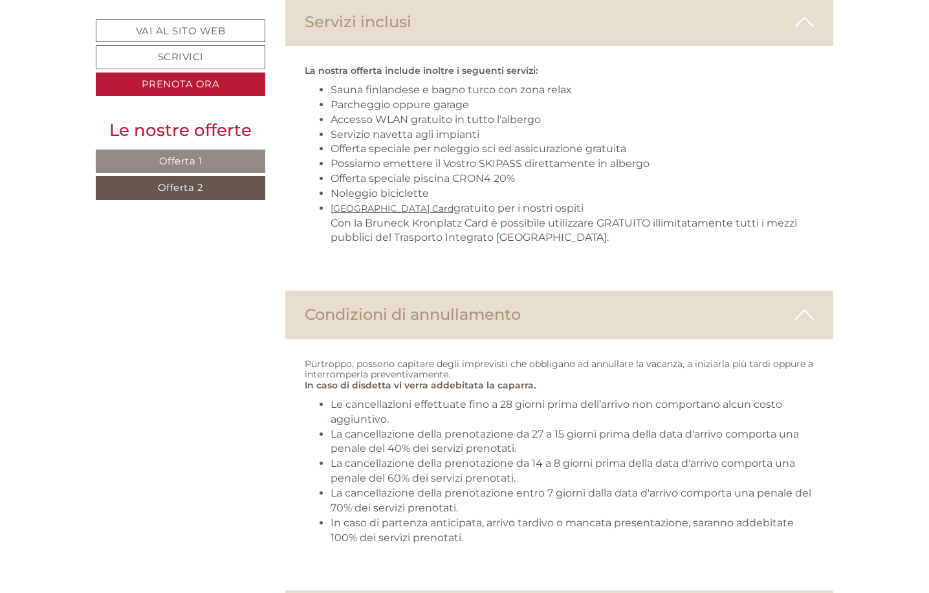
click at [803, 303] on icon at bounding box center [804, 314] width 19 height 22
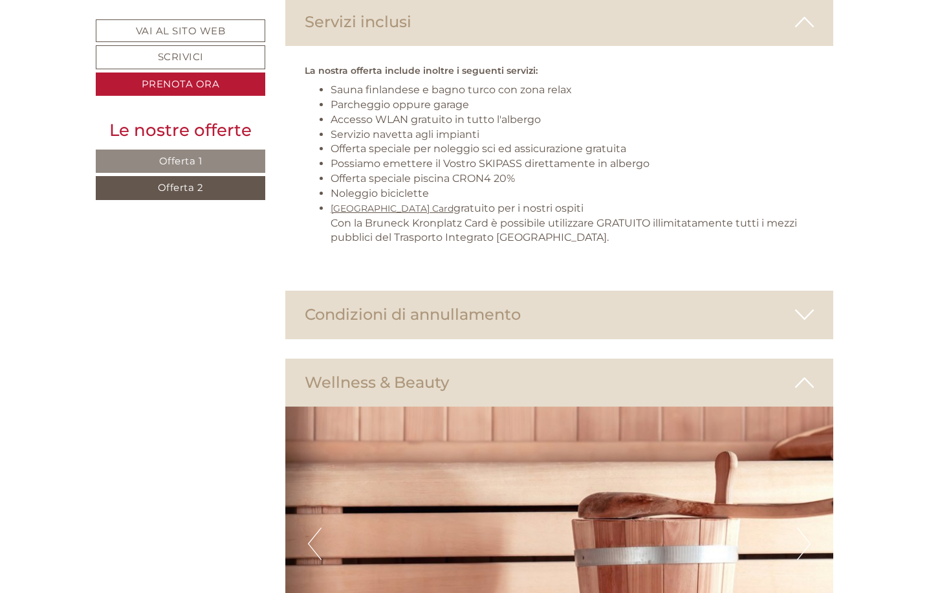
click at [802, 371] on icon at bounding box center [804, 382] width 19 height 22
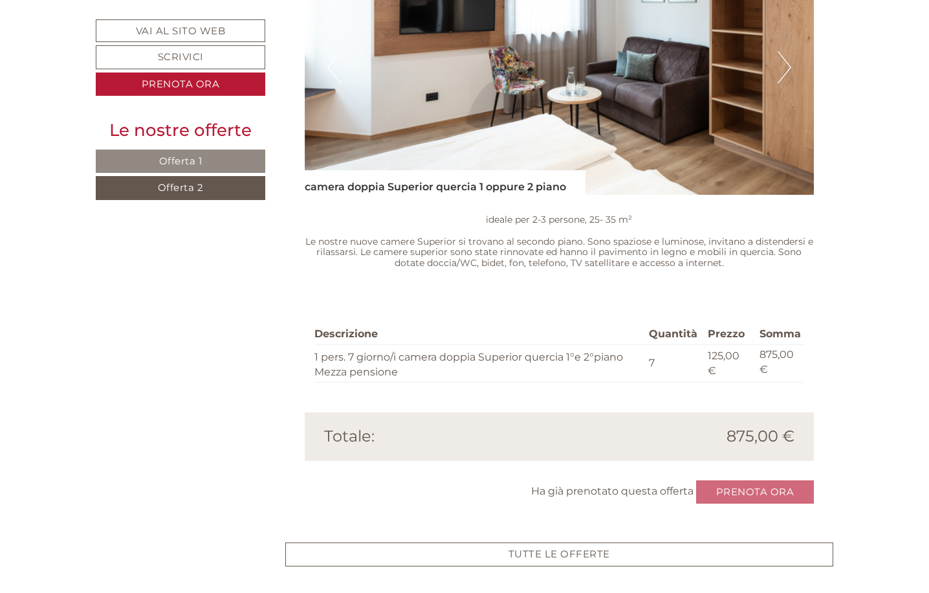
scroll to position [837, 0]
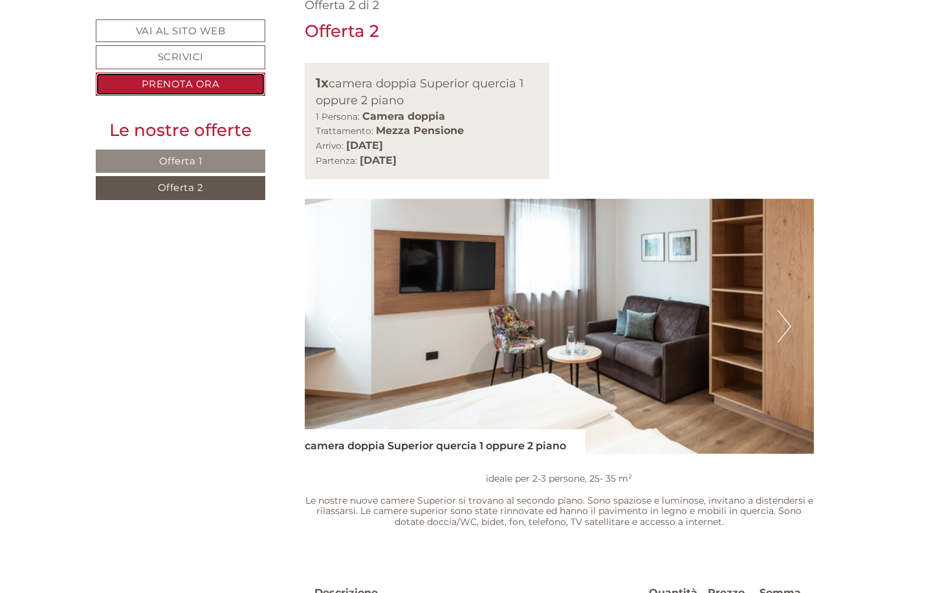
click at [193, 82] on link "Prenota ora" at bounding box center [181, 84] width 170 height 24
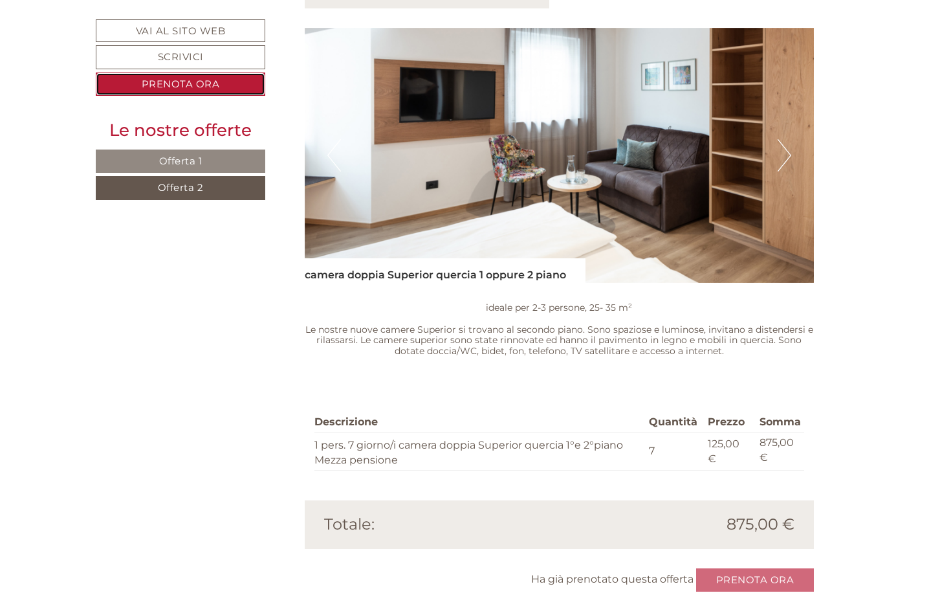
scroll to position [1009, 0]
click at [199, 197] on link "Offerta 2" at bounding box center [181, 188] width 170 height 24
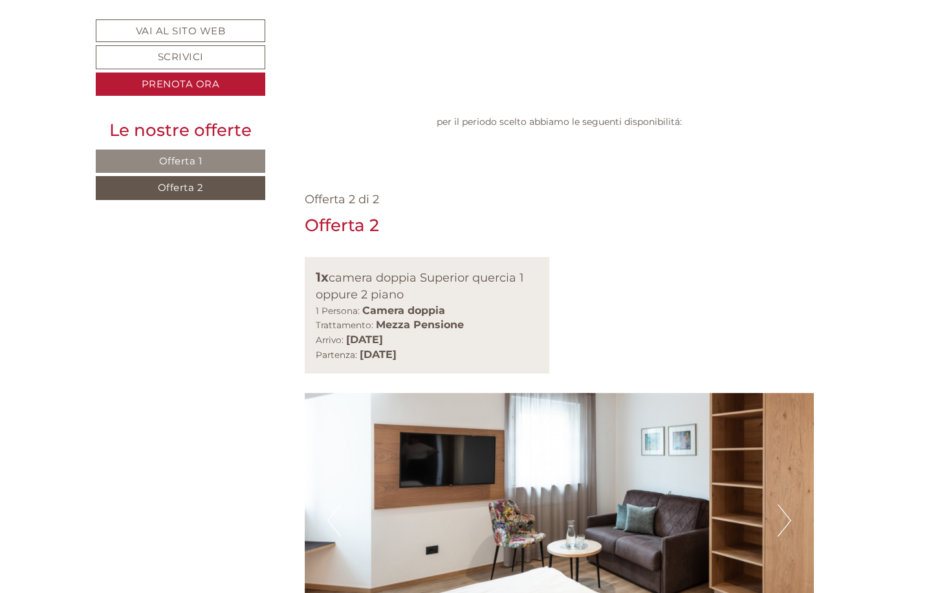
click at [199, 189] on span "Offerta 2" at bounding box center [181, 187] width 46 height 12
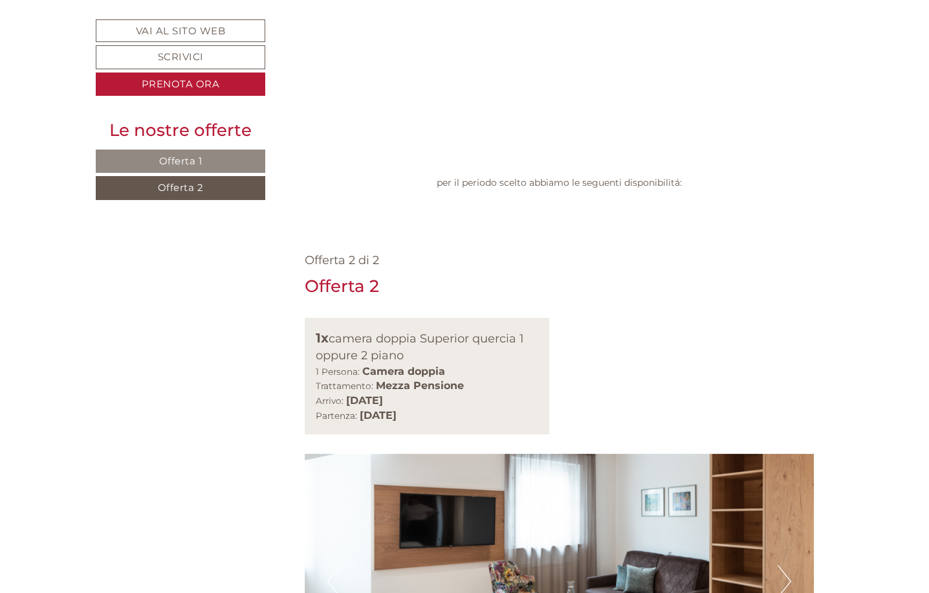
scroll to position [776, 0]
